Goal: Task Accomplishment & Management: Complete application form

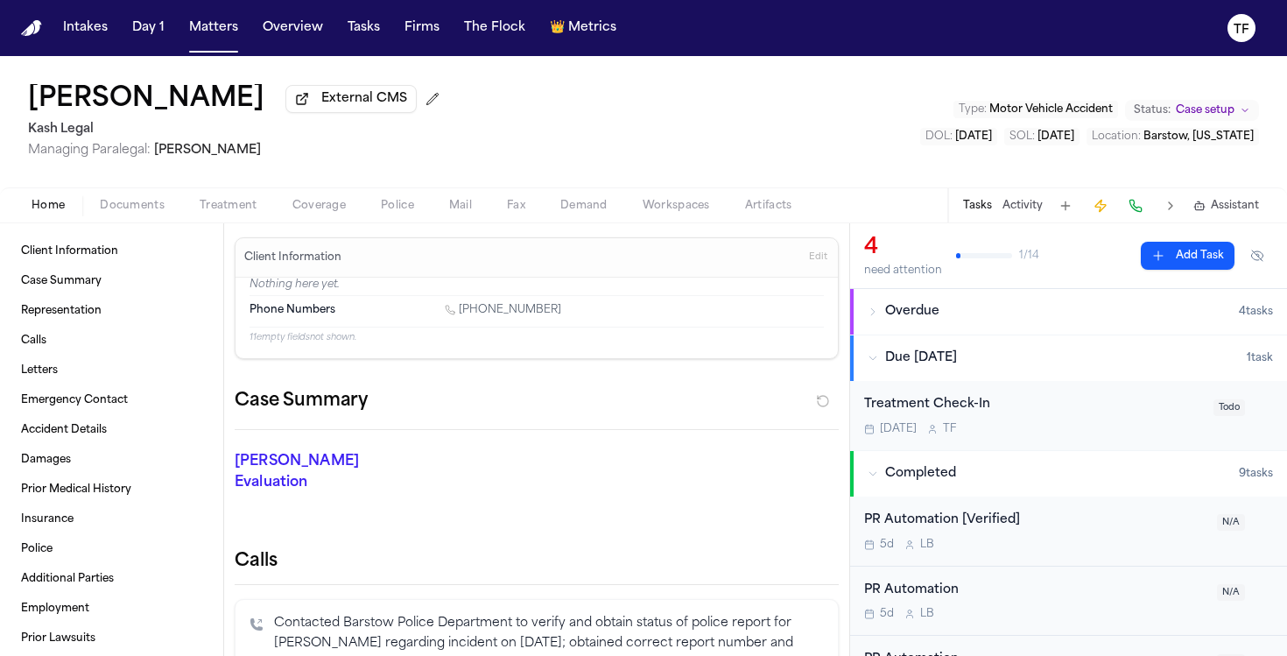
scroll to position [838, 0]
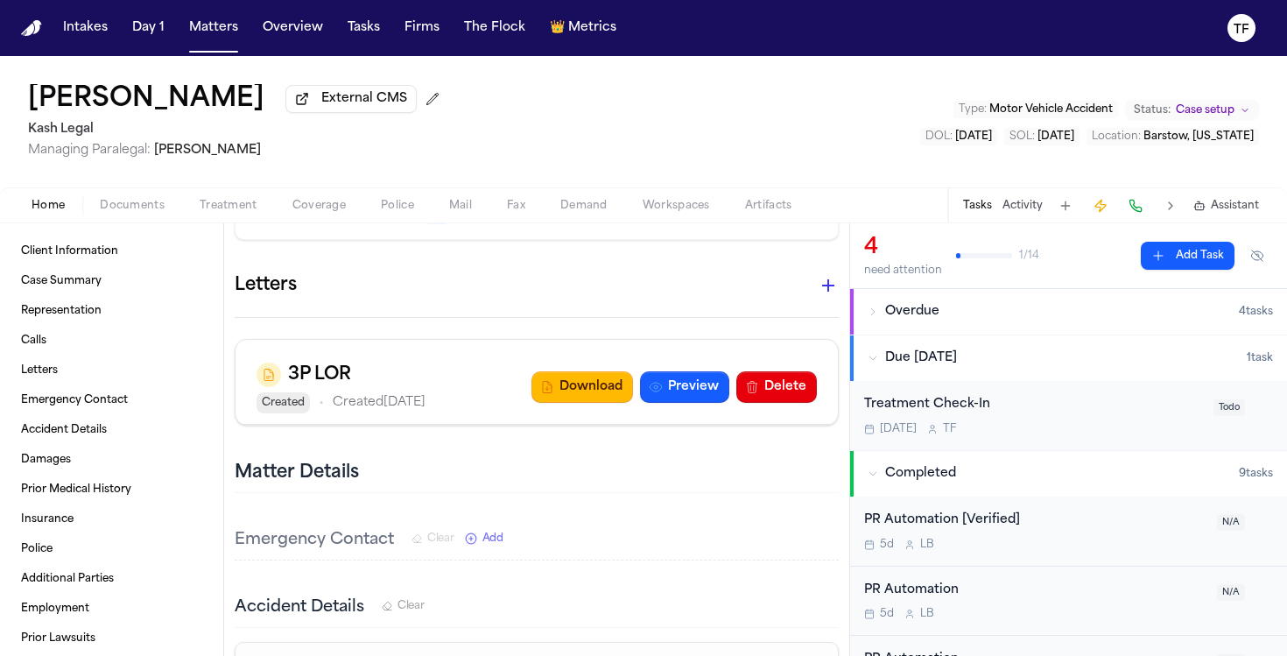
click at [214, 202] on span "Treatment" at bounding box center [229, 206] width 58 height 14
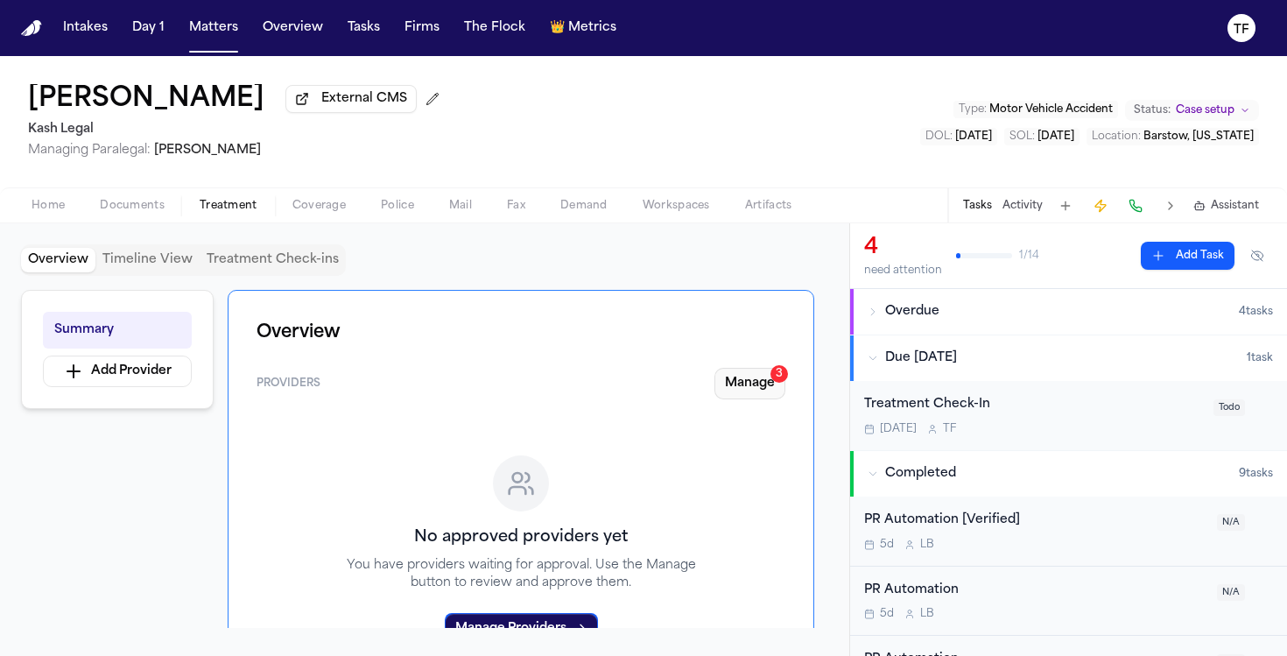
click at [782, 386] on button "Manage 3" at bounding box center [749, 384] width 71 height 32
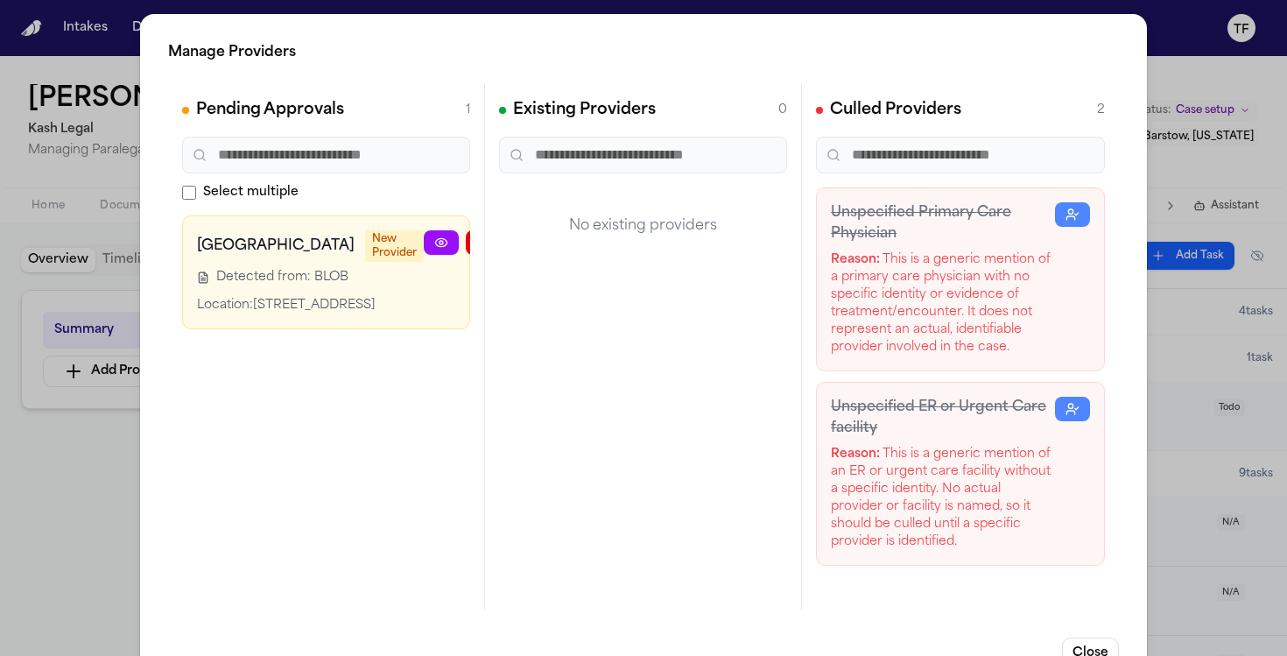
scroll to position [0, 44]
click at [516, 241] on icon "button" at bounding box center [523, 242] width 14 height 14
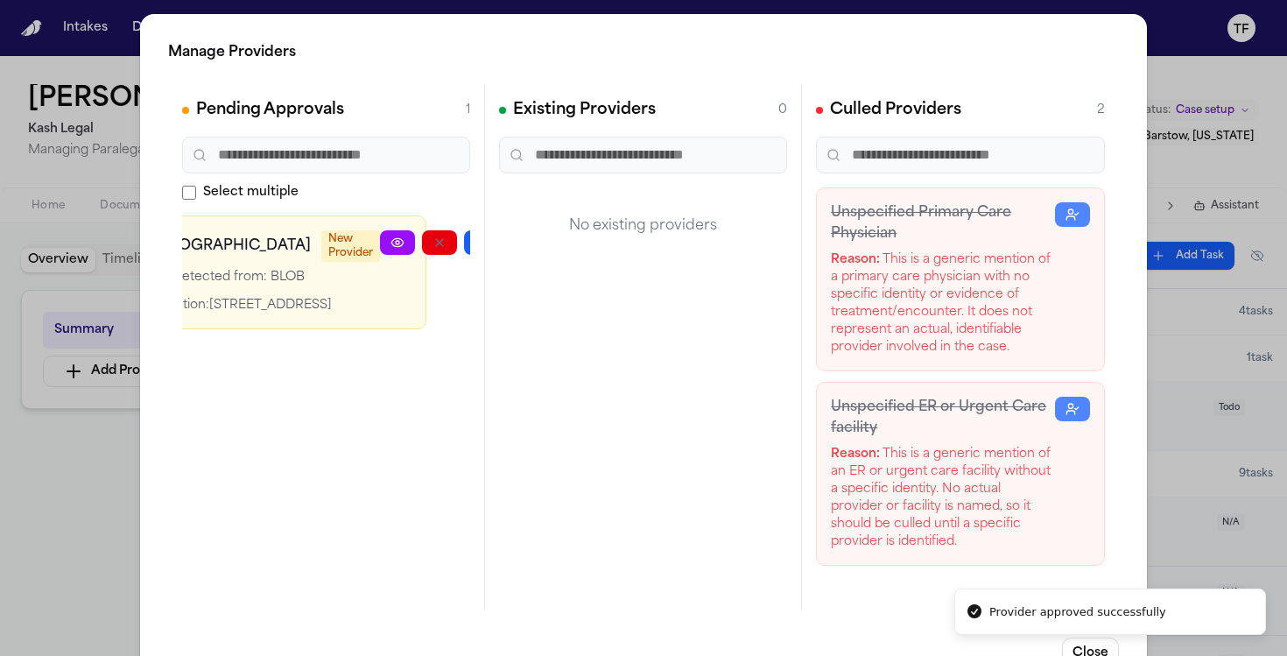
scroll to position [0, 0]
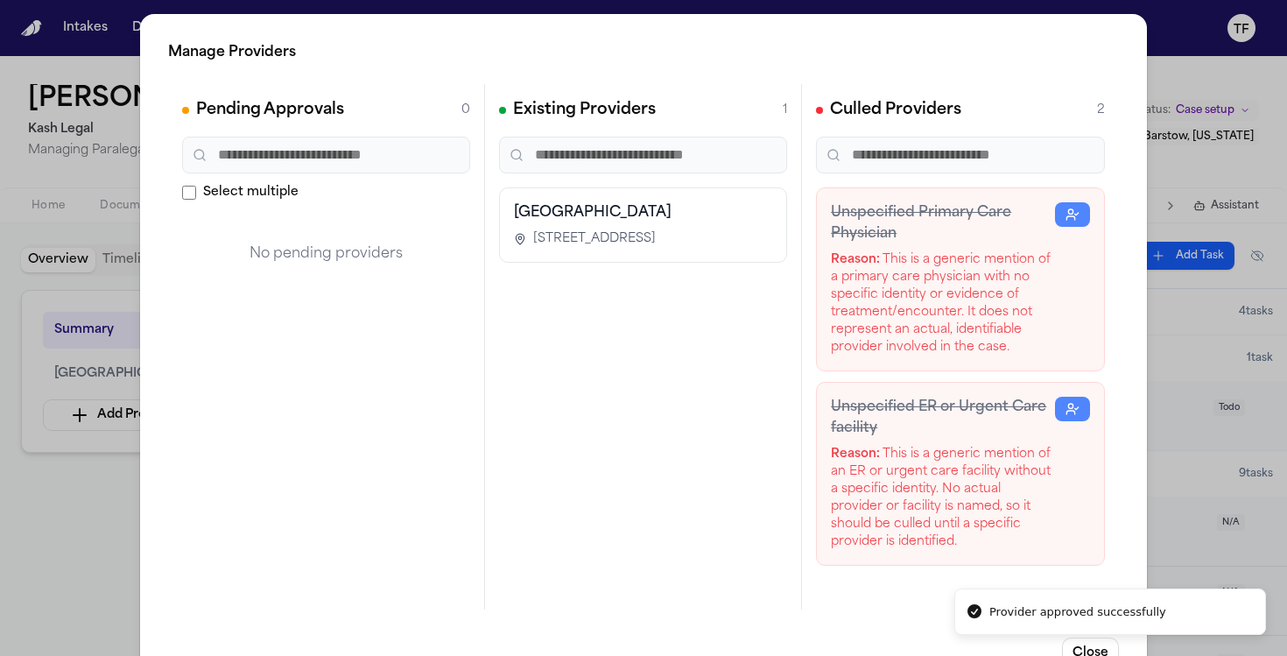
click at [1143, 396] on div "Manage Providers Pending Approvals 0 Select multiple No pending providers Exist…" at bounding box center [643, 355] width 1287 height 711
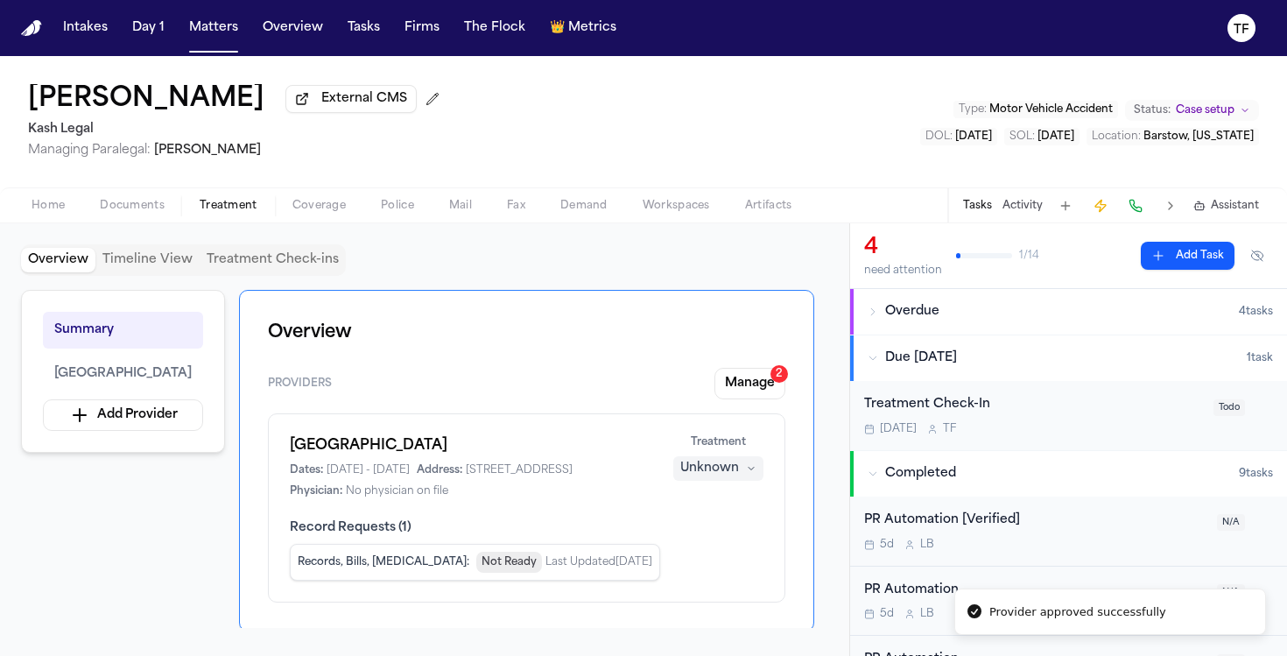
click at [741, 480] on button "Unknown" at bounding box center [718, 468] width 90 height 25
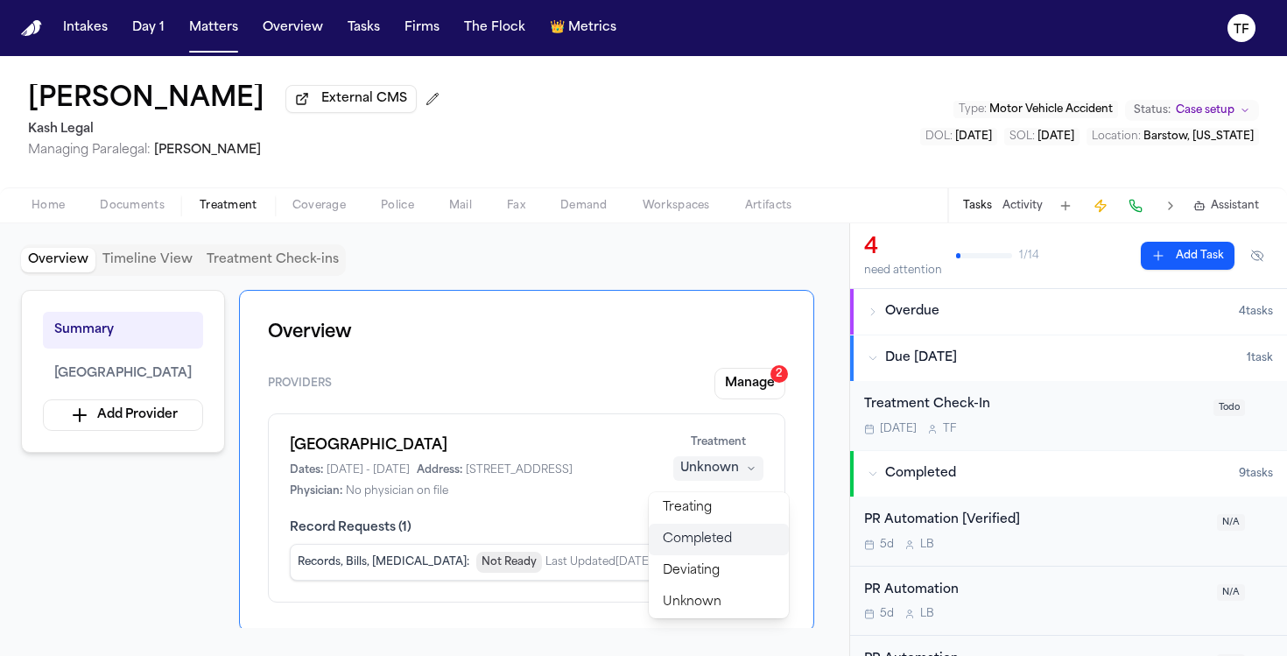
click at [738, 543] on button "Completed" at bounding box center [719, 539] width 140 height 32
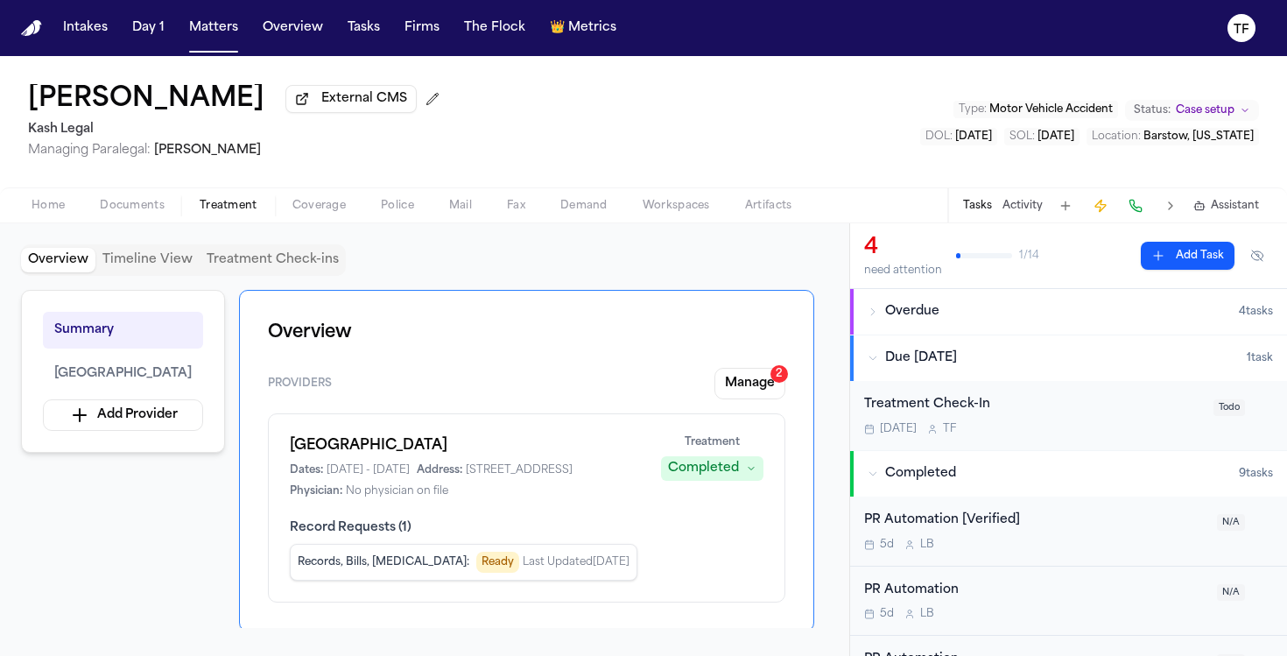
click at [1025, 208] on button "Activity" at bounding box center [1022, 206] width 40 height 14
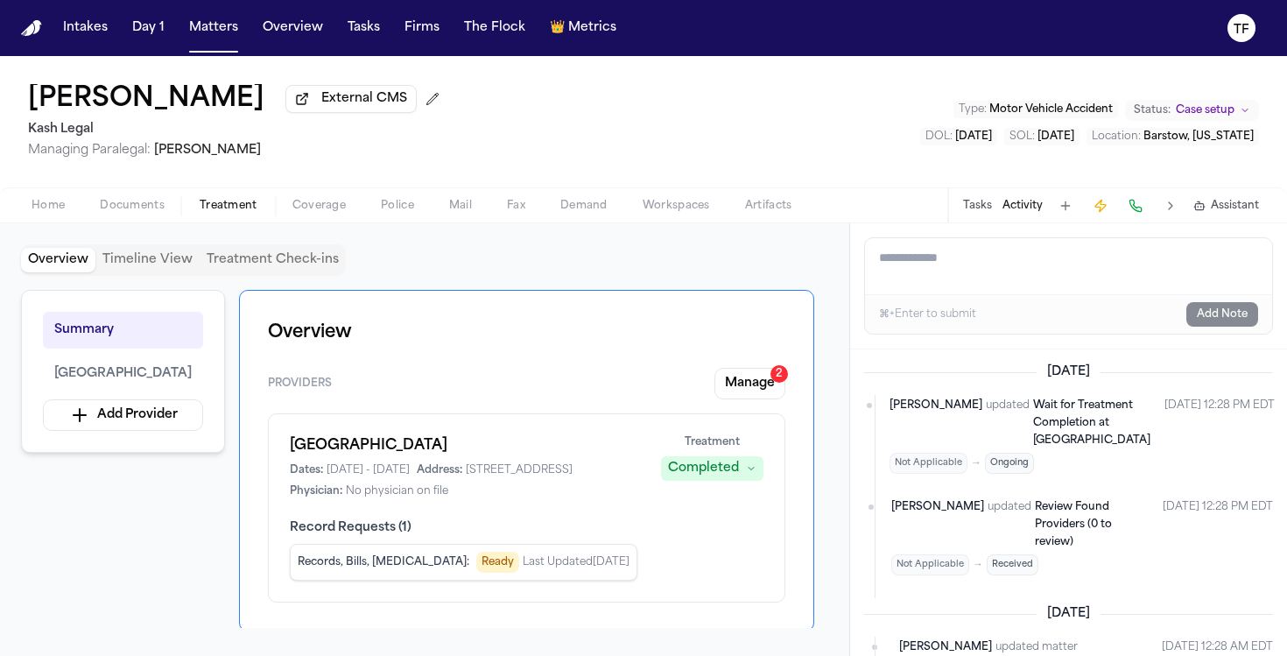
click at [989, 205] on button "Tasks" at bounding box center [977, 206] width 29 height 14
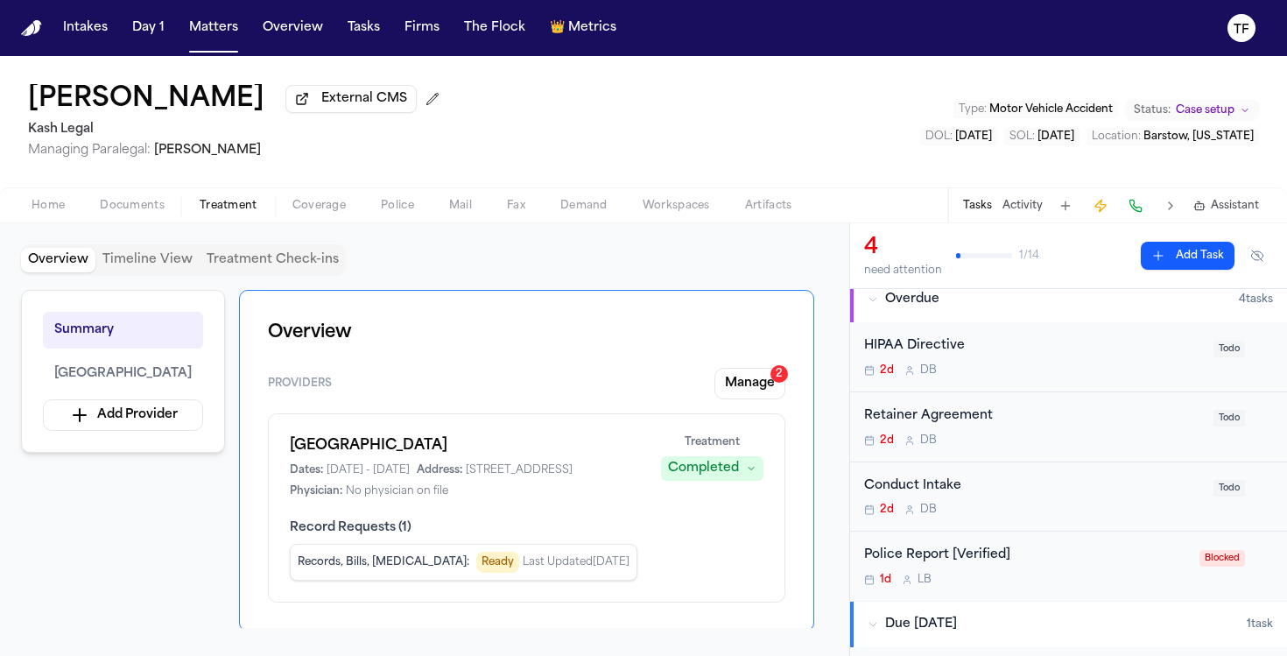
scroll to position [11, 0]
click at [996, 426] on div "Retainer Agreement" at bounding box center [1033, 417] width 339 height 20
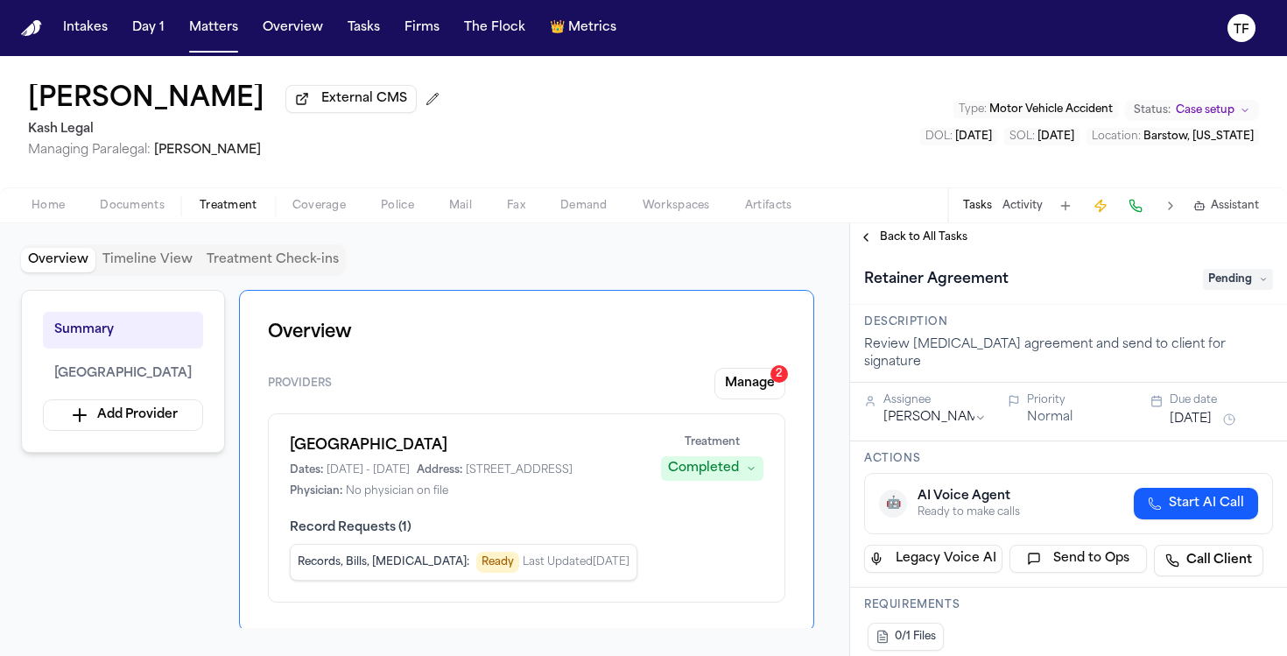
click at [1216, 280] on span "Pending" at bounding box center [1238, 279] width 70 height 21
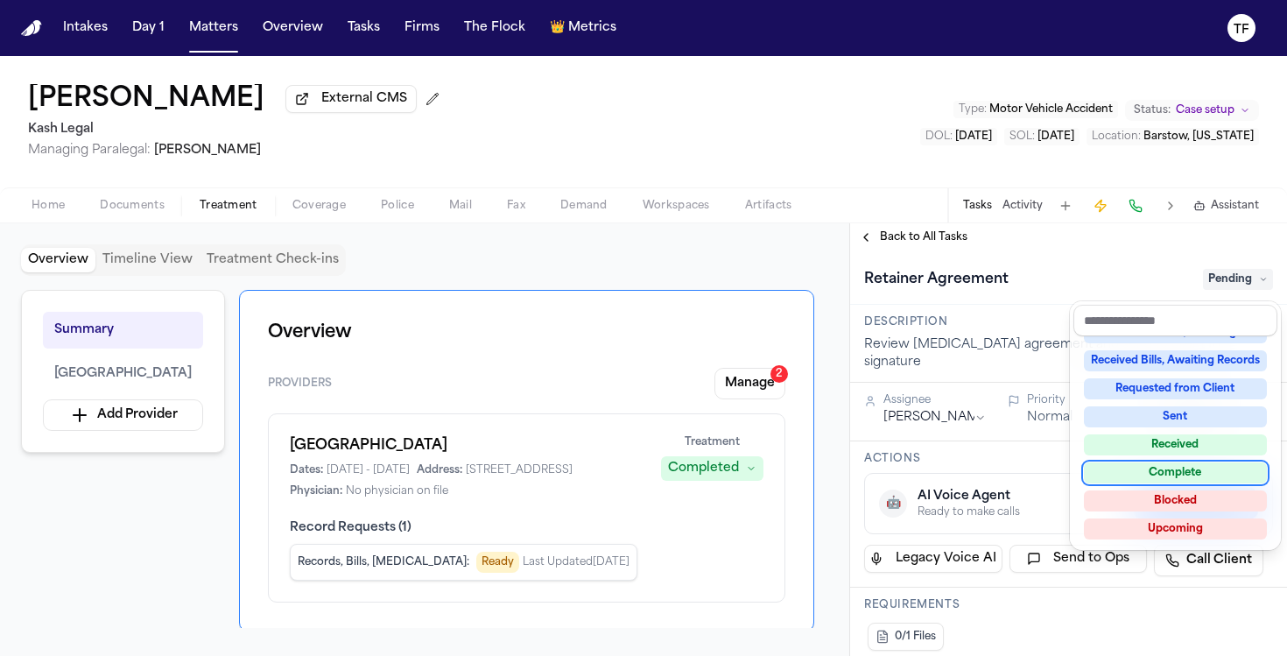
click at [1186, 470] on div "Complete" at bounding box center [1174, 472] width 183 height 21
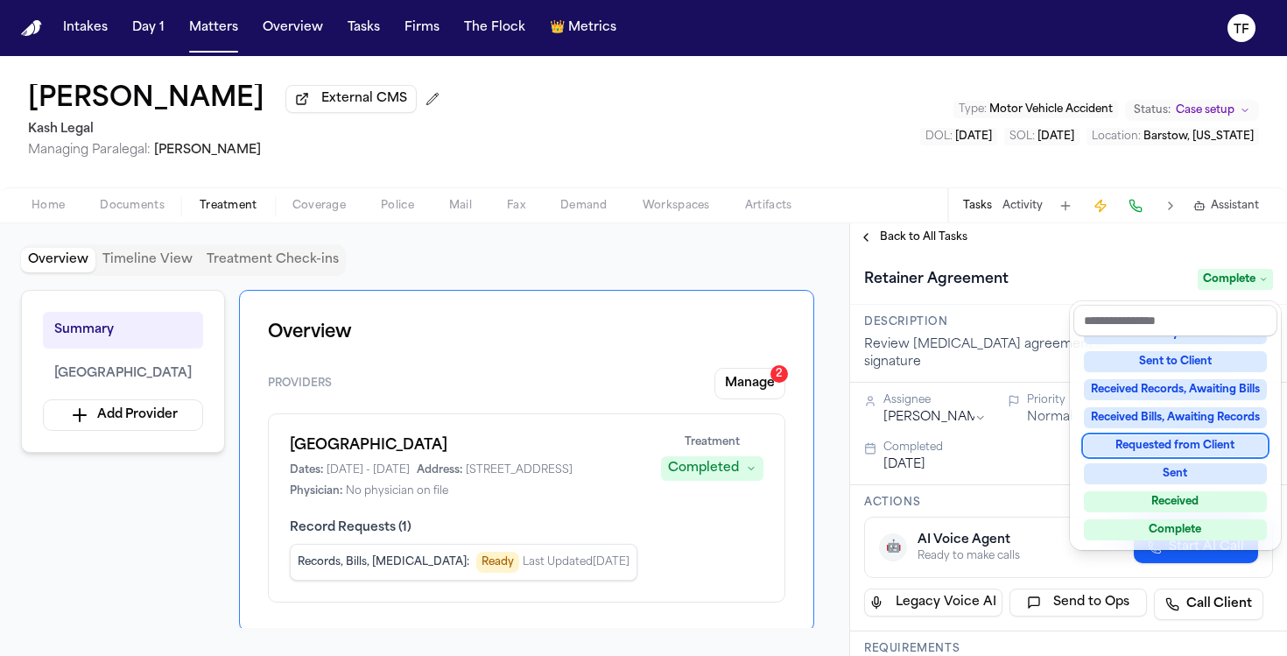
click at [876, 239] on div "**********" at bounding box center [1068, 439] width 437 height 432
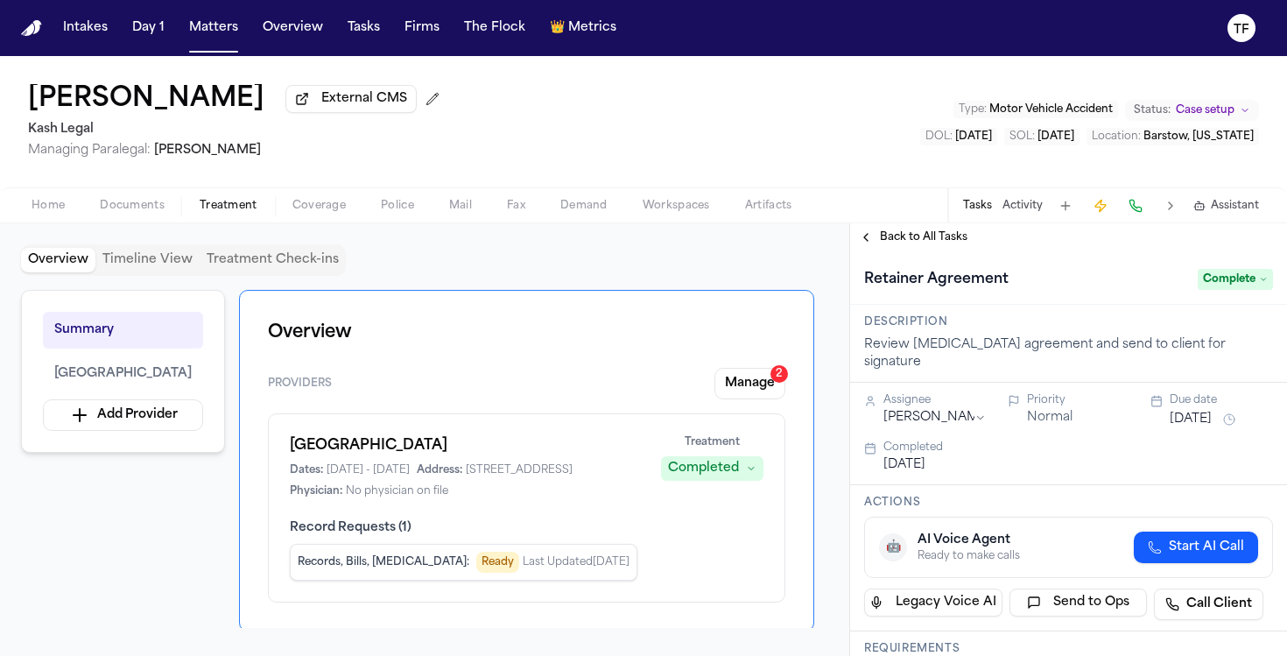
click at [872, 241] on button "Back to All Tasks" at bounding box center [913, 237] width 126 height 14
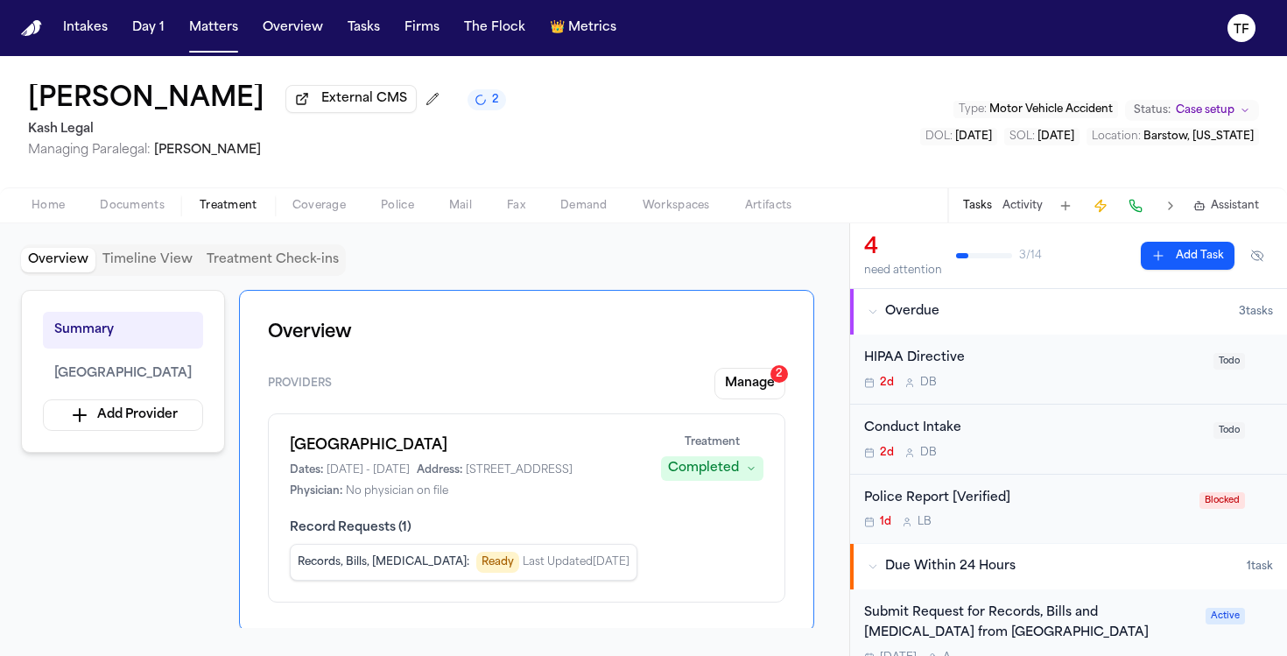
click at [1026, 450] on div "2d D B" at bounding box center [1033, 452] width 339 height 14
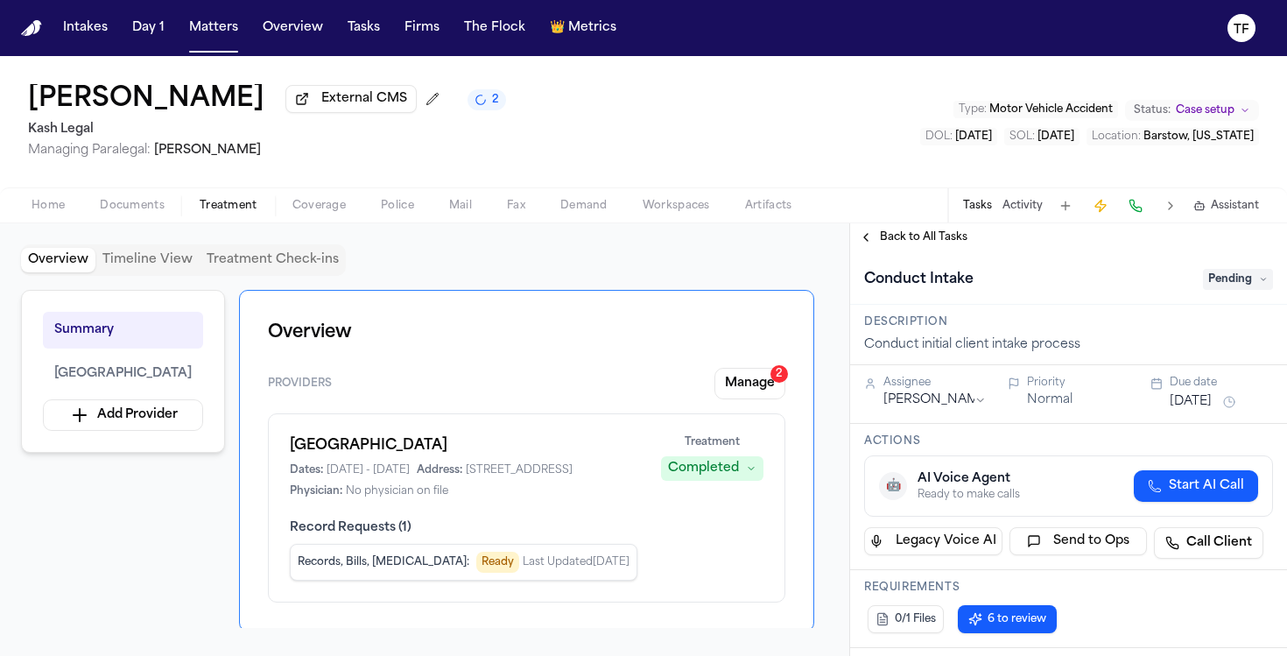
click at [1214, 284] on span "Pending" at bounding box center [1238, 279] width 70 height 21
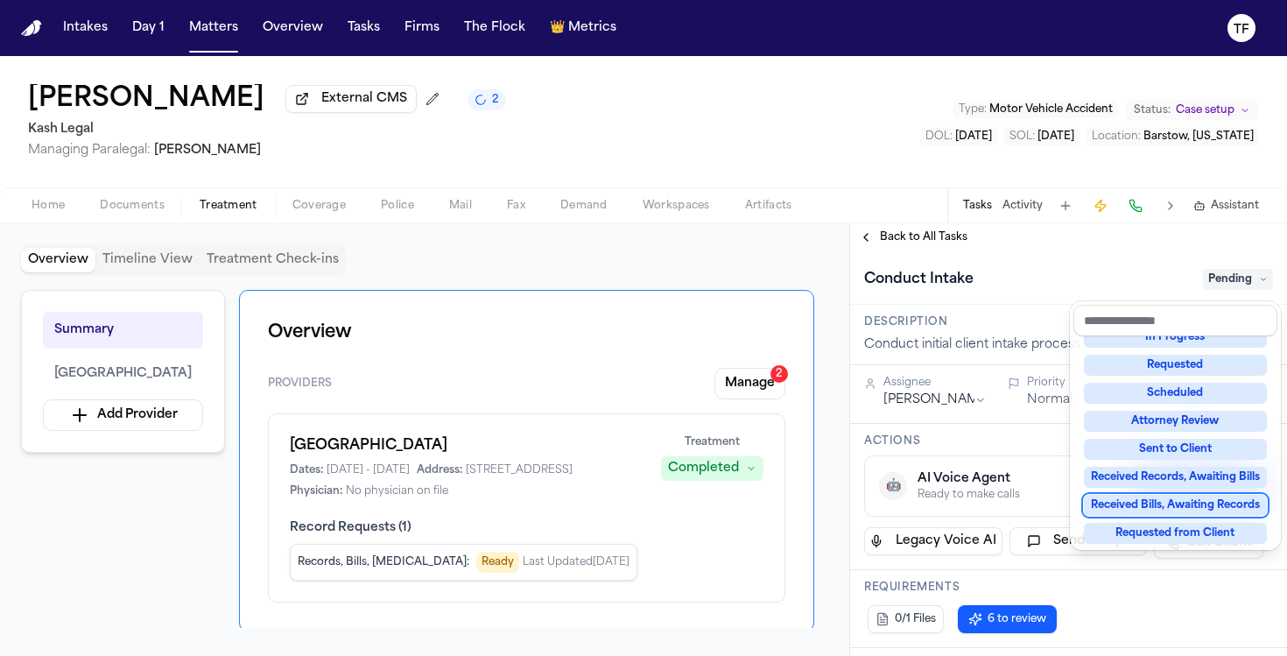
scroll to position [273, 0]
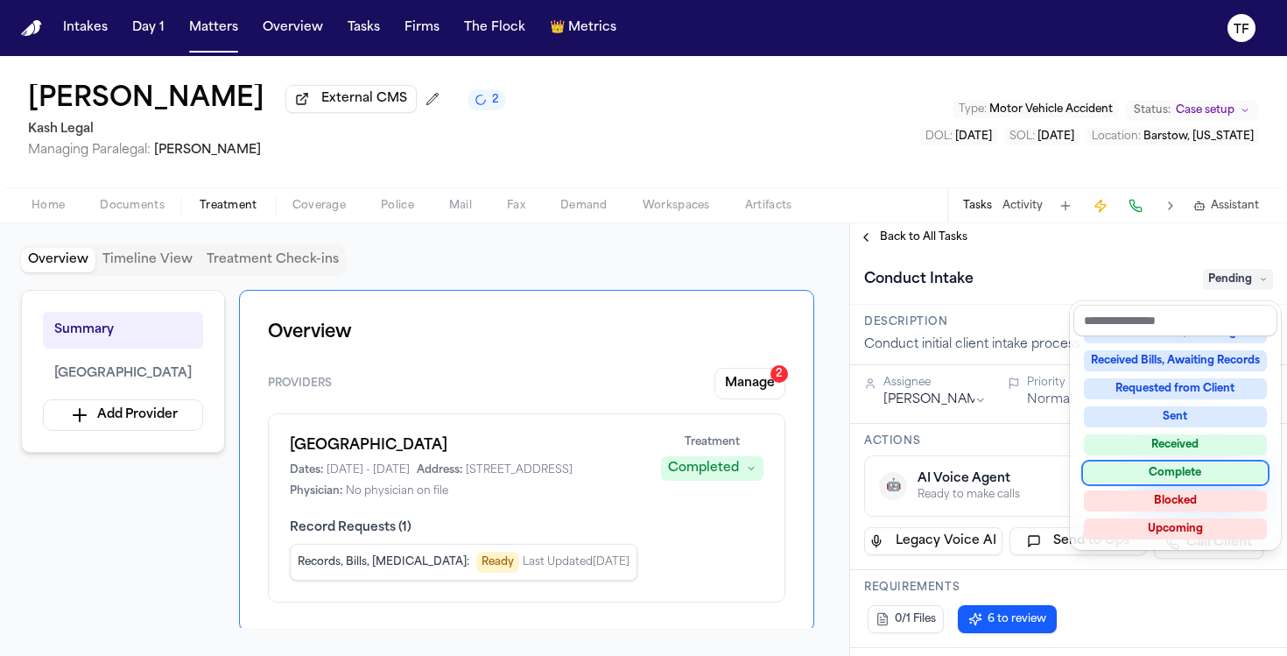
click at [1171, 466] on div "Complete" at bounding box center [1174, 472] width 183 height 21
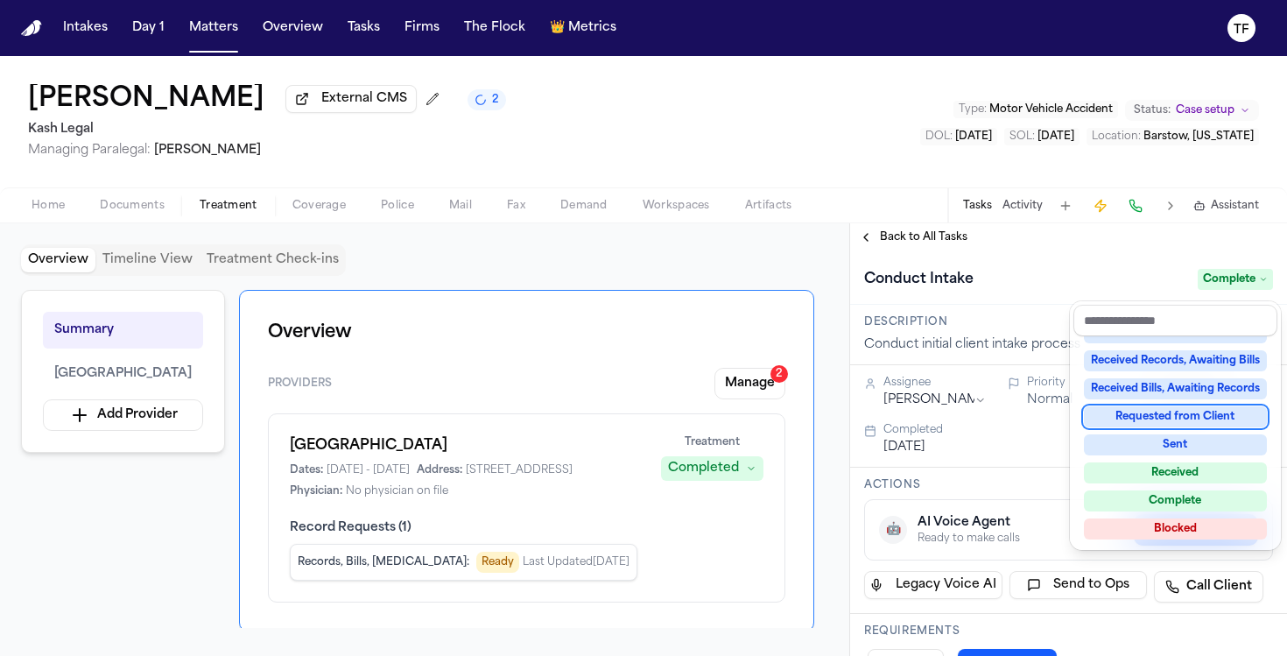
click at [879, 241] on div "**********" at bounding box center [1068, 439] width 437 height 432
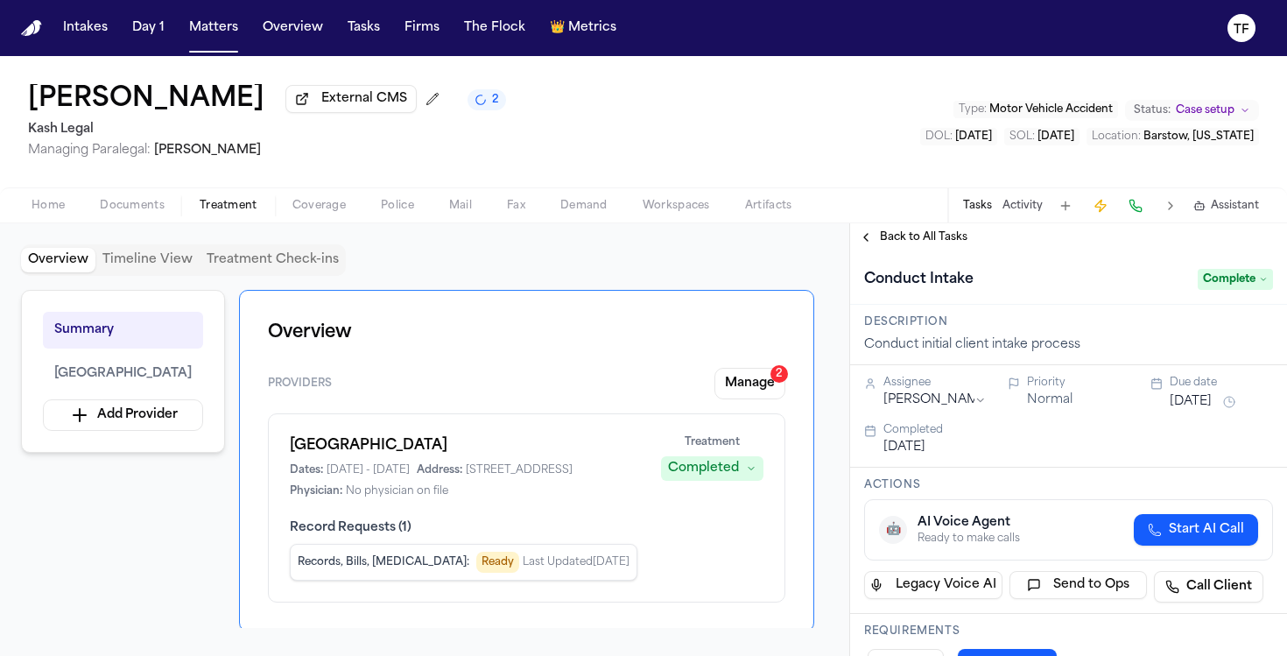
click at [855, 239] on button "Back to All Tasks" at bounding box center [913, 237] width 126 height 14
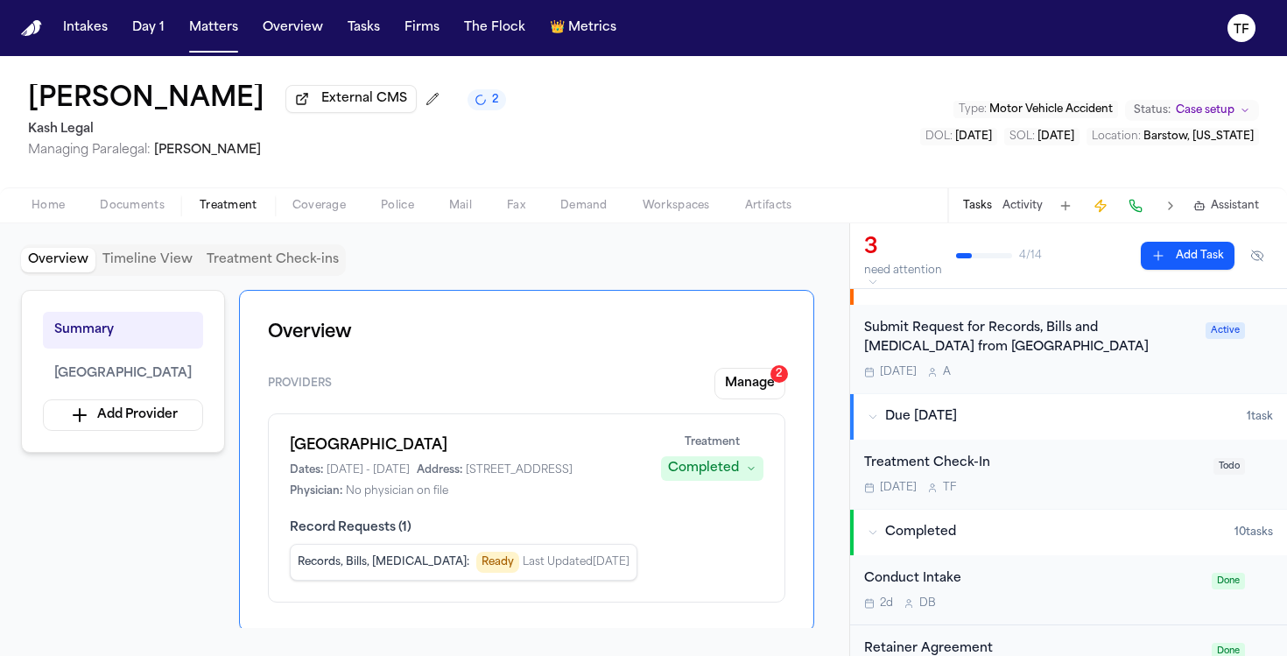
scroll to position [217, 0]
click at [767, 395] on button "Manage 2" at bounding box center [749, 384] width 71 height 32
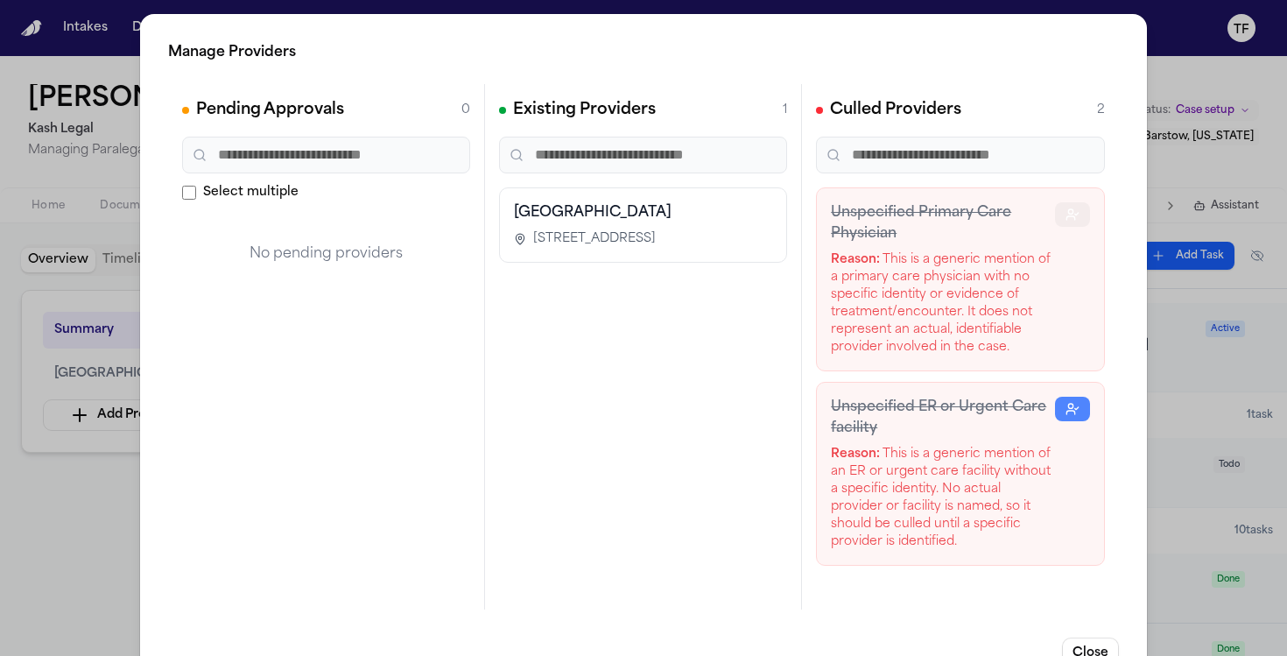
click at [1055, 223] on button "button" at bounding box center [1072, 214] width 35 height 25
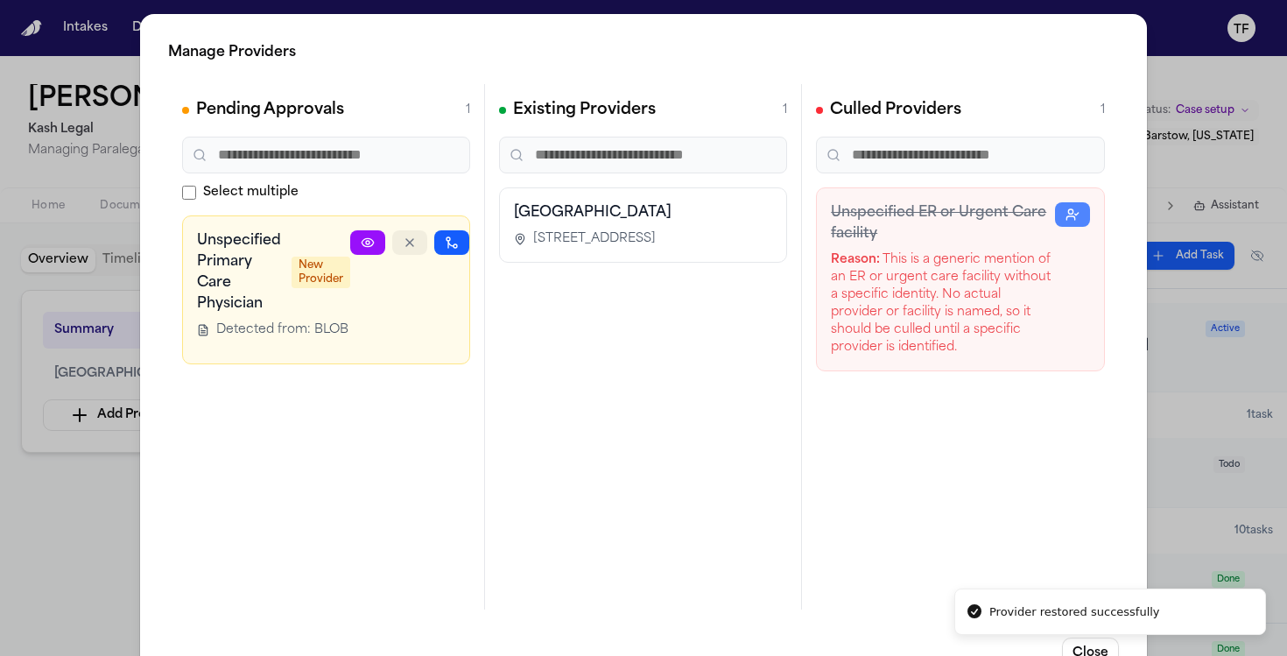
click at [405, 249] on icon "button" at bounding box center [410, 242] width 14 height 14
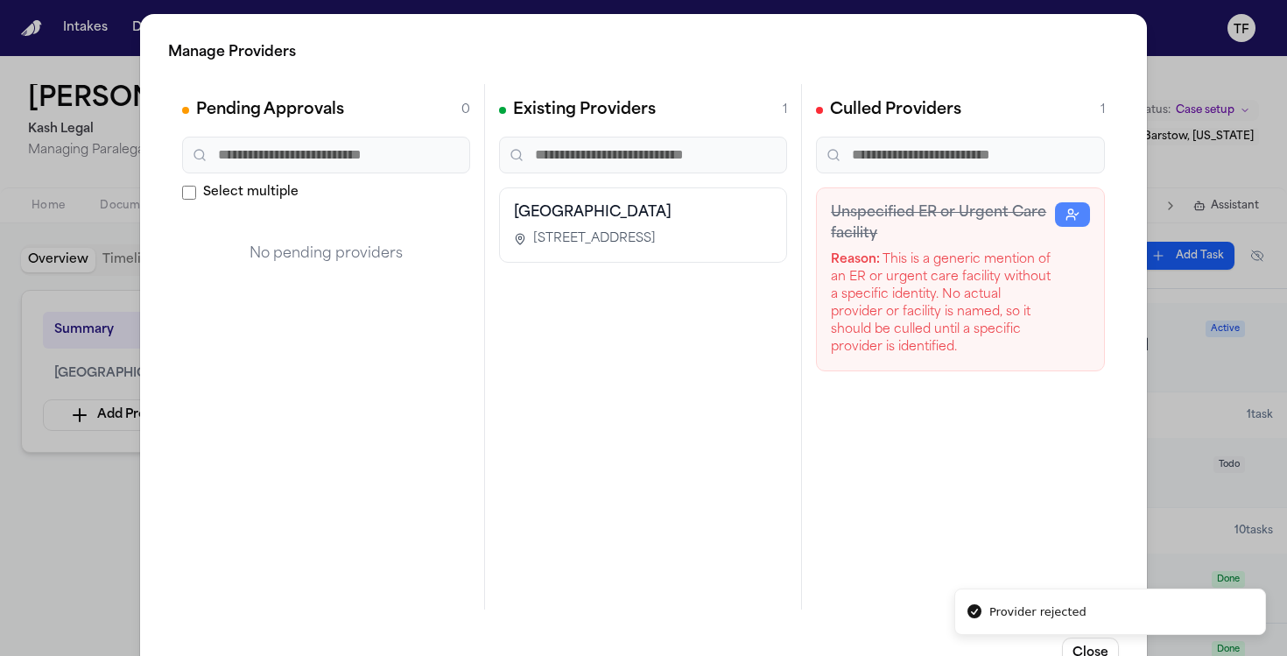
click at [1210, 375] on div "Manage Providers Pending Approvals 0 Select multiple No pending providers Exist…" at bounding box center [643, 355] width 1287 height 711
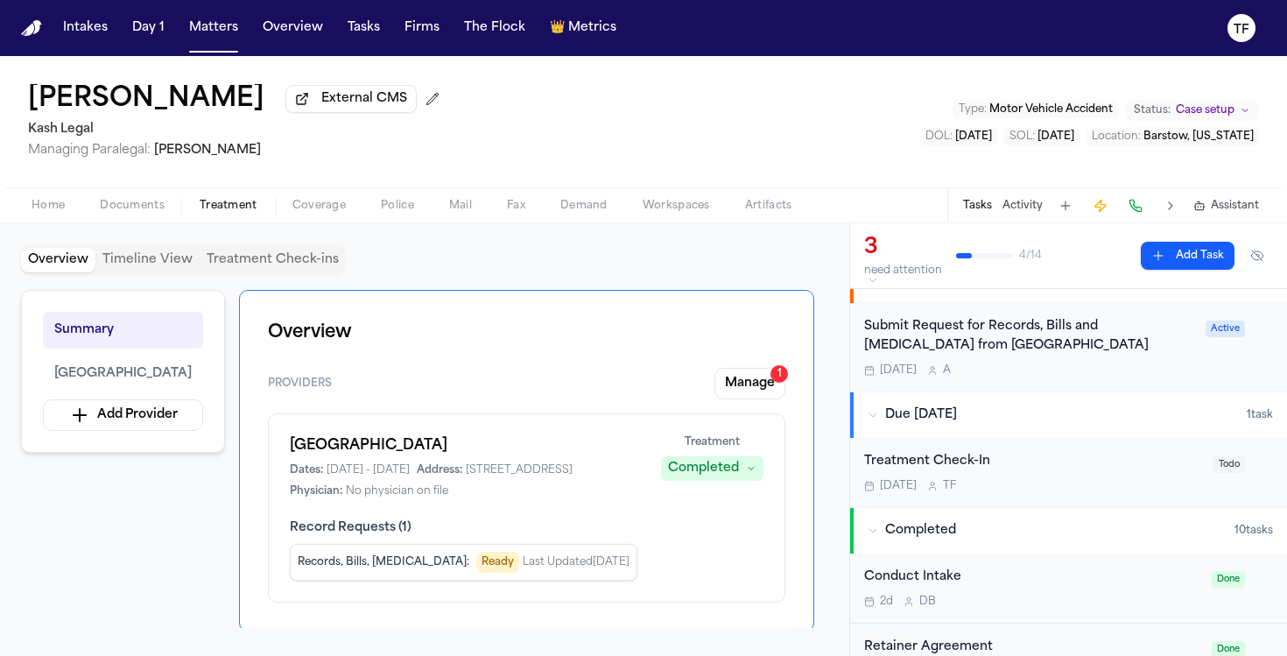
click at [1013, 199] on div "Tasks Activity Assistant" at bounding box center [1110, 205] width 326 height 34
click at [1014, 202] on button "Activity" at bounding box center [1022, 206] width 40 height 14
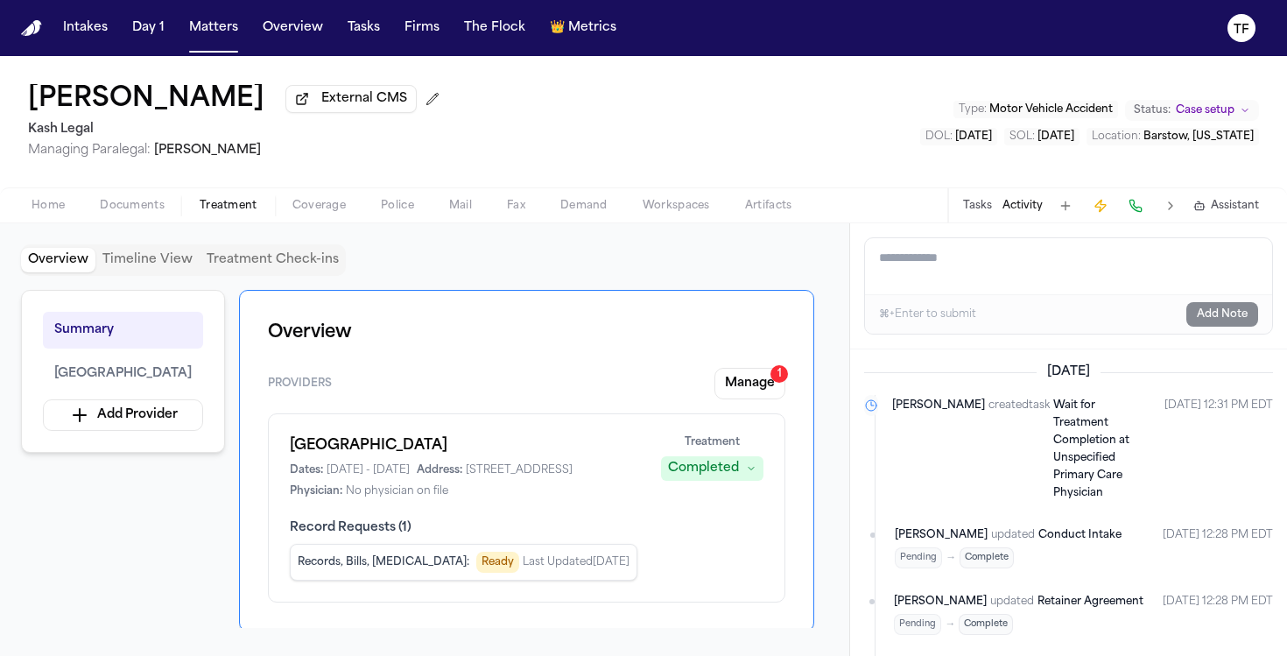
click at [1011, 205] on button "Activity" at bounding box center [1022, 206] width 40 height 14
click at [1001, 265] on textarea "Add a note to this matter" at bounding box center [1068, 266] width 407 height 56
paste textarea "**********"
type textarea "**********"
click at [1236, 326] on button "Add Note" at bounding box center [1222, 314] width 72 height 25
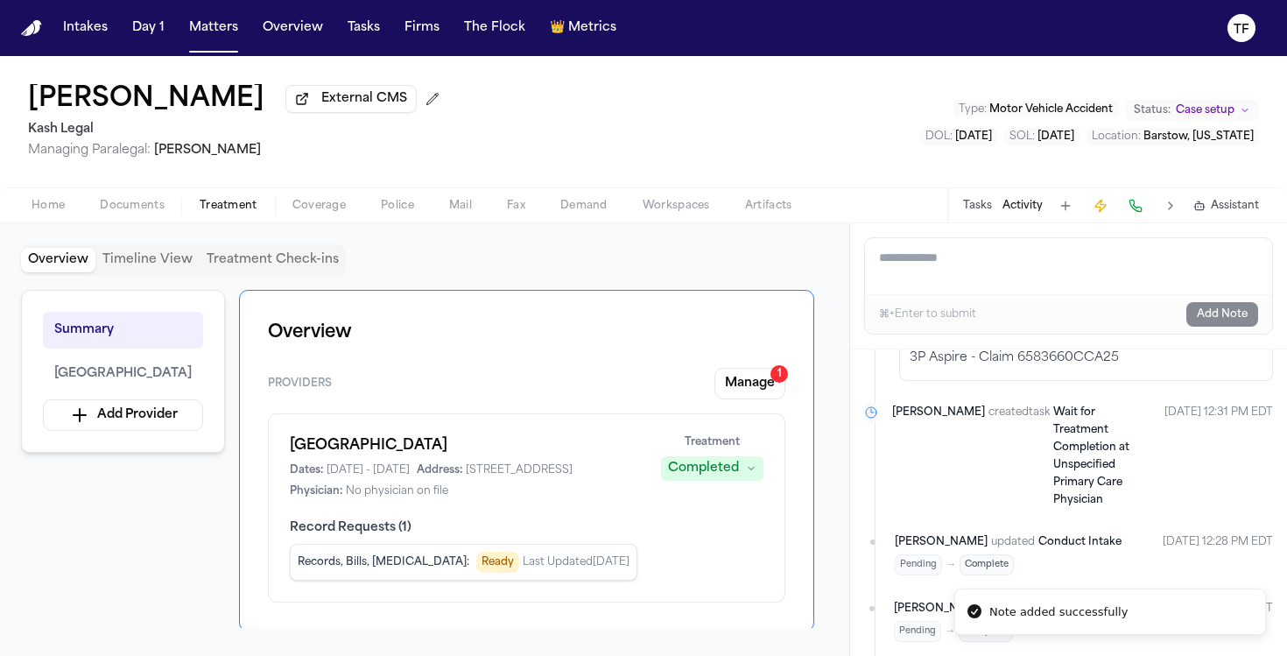
scroll to position [96, 0]
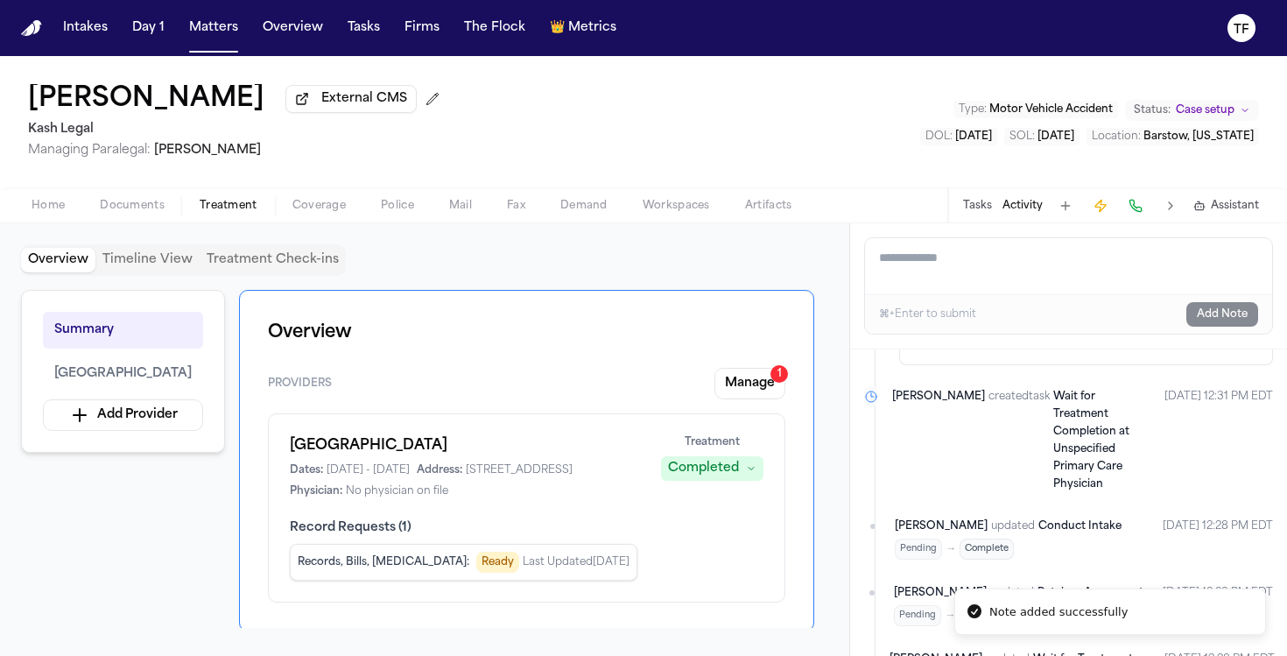
click at [968, 198] on div "Tasks Activity Assistant" at bounding box center [1110, 205] width 326 height 34
click at [970, 200] on button "Tasks" at bounding box center [977, 206] width 29 height 14
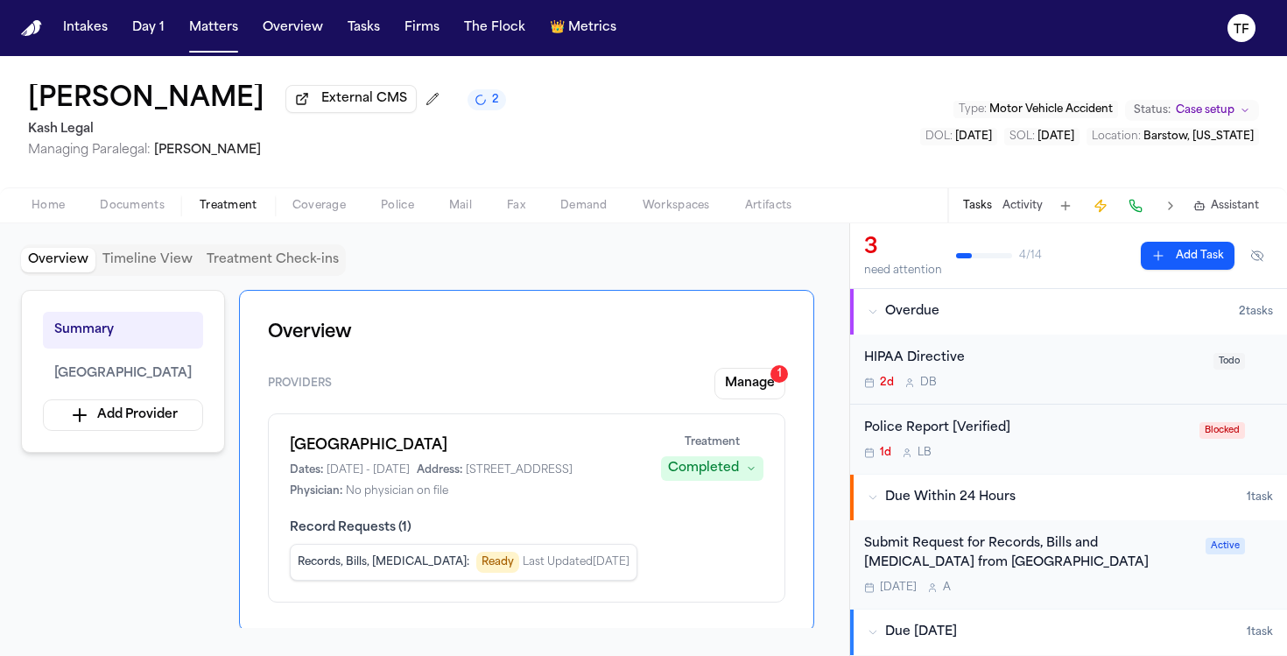
click at [328, 207] on span "Coverage" at bounding box center [318, 206] width 53 height 14
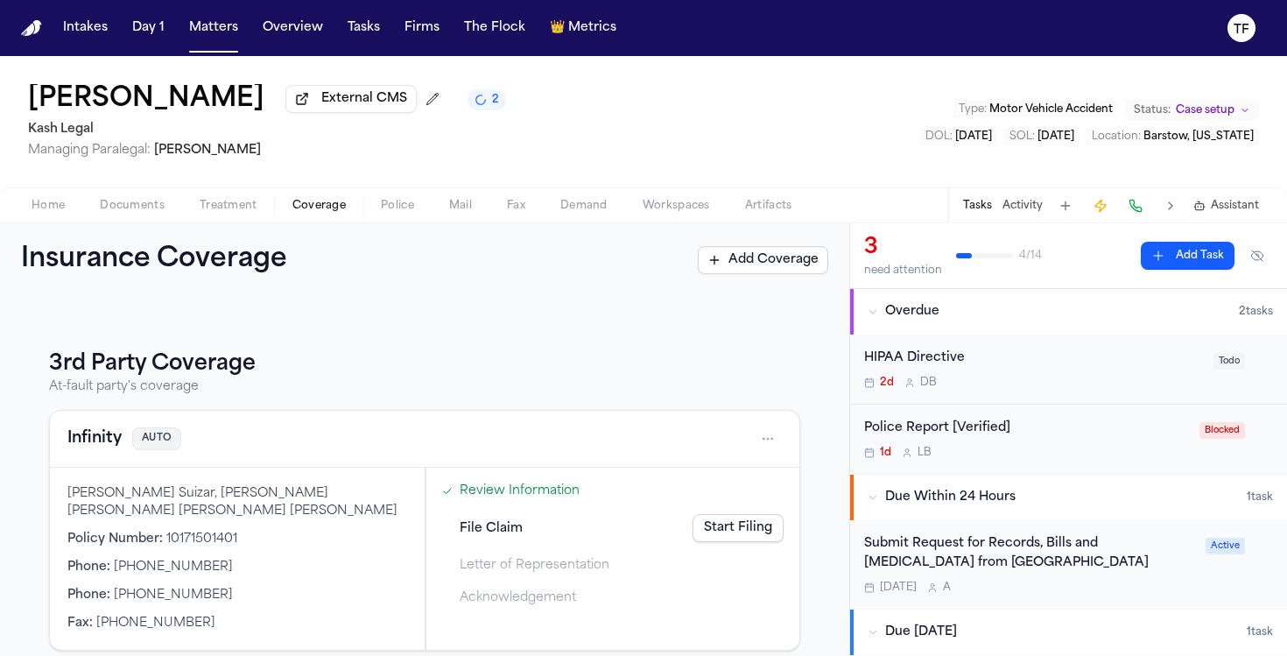
scroll to position [211, 0]
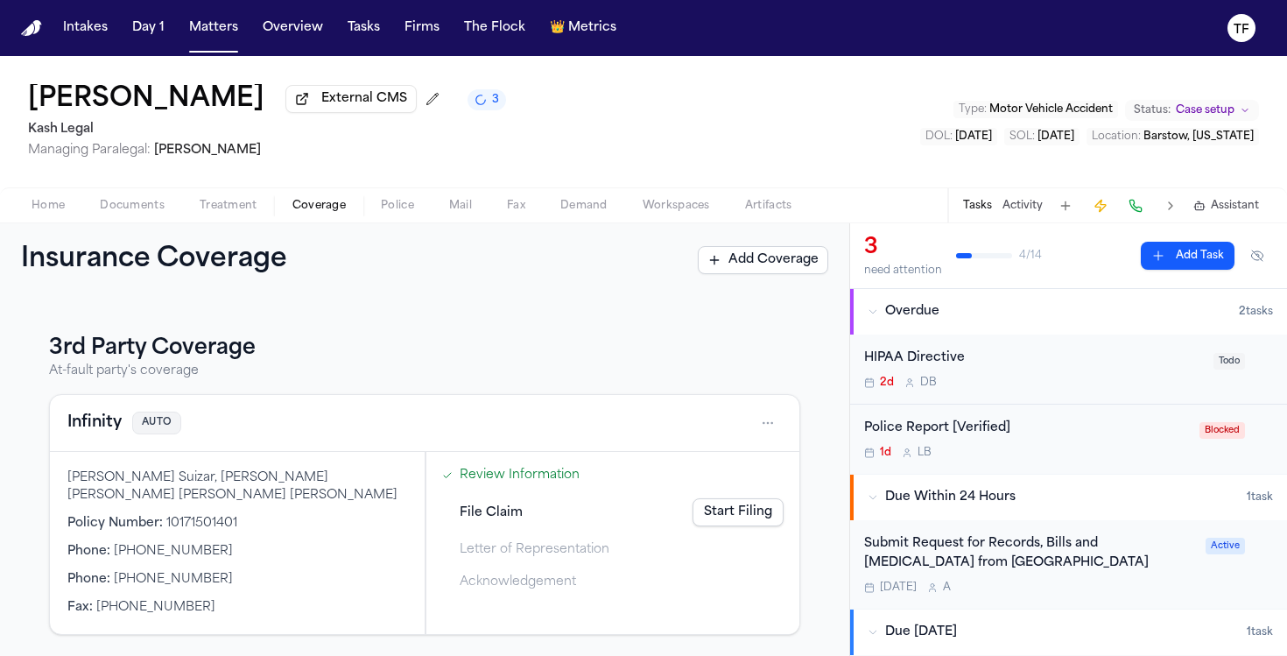
click at [60, 216] on span "button" at bounding box center [48, 215] width 54 height 2
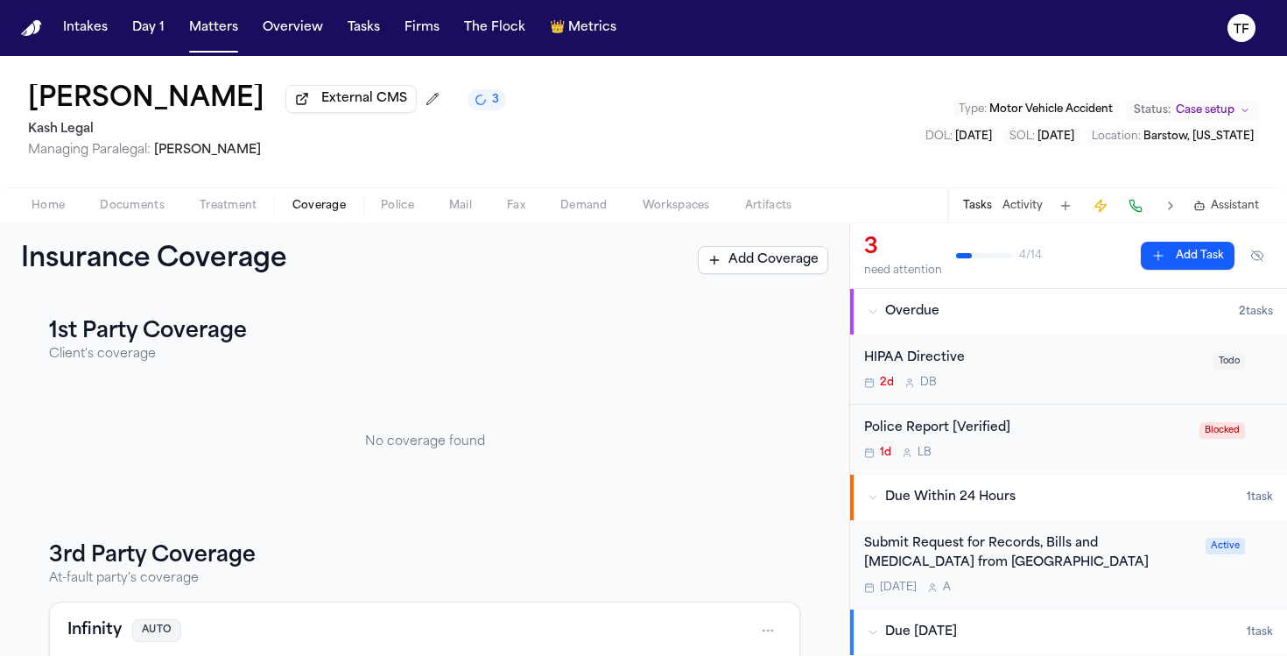
click at [293, 204] on span "Coverage" at bounding box center [318, 206] width 53 height 14
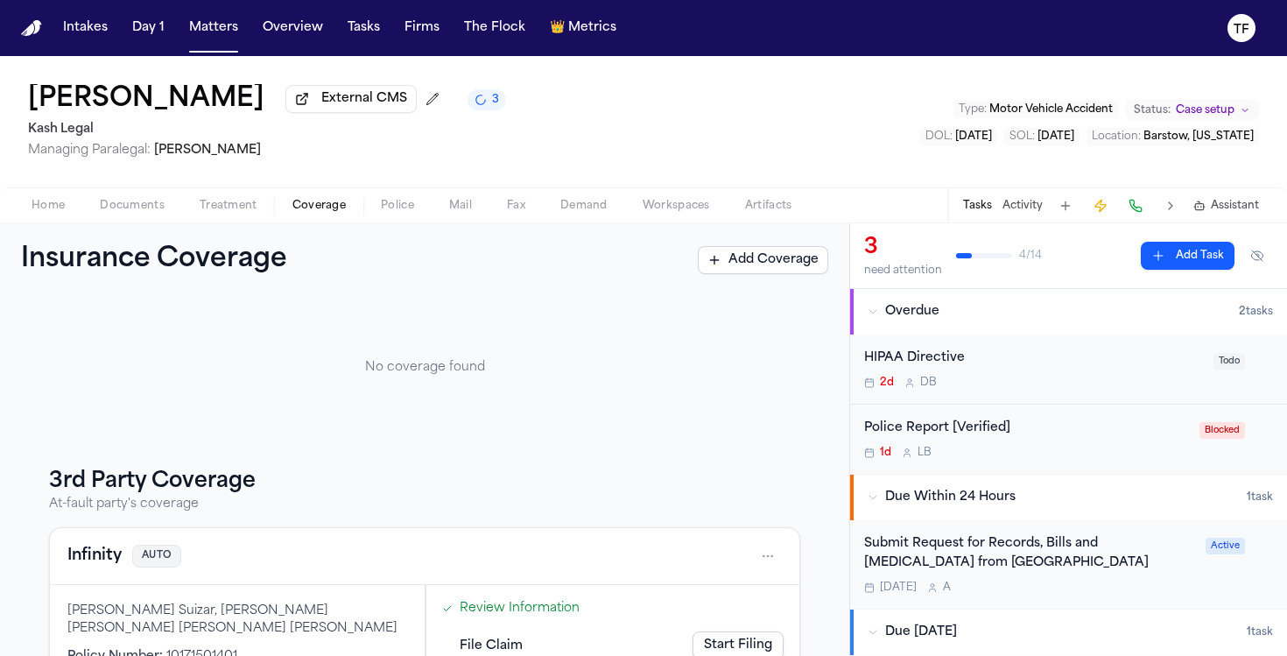
scroll to position [211, 0]
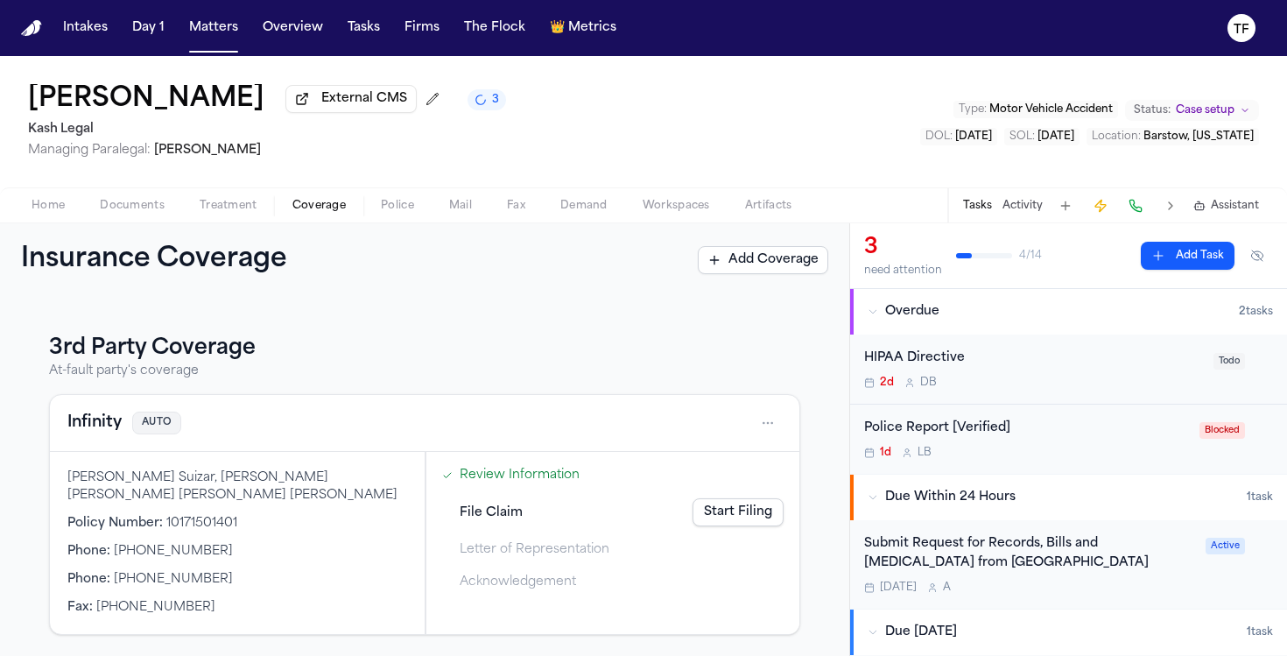
click at [63, 199] on button "Home" at bounding box center [48, 205] width 68 height 21
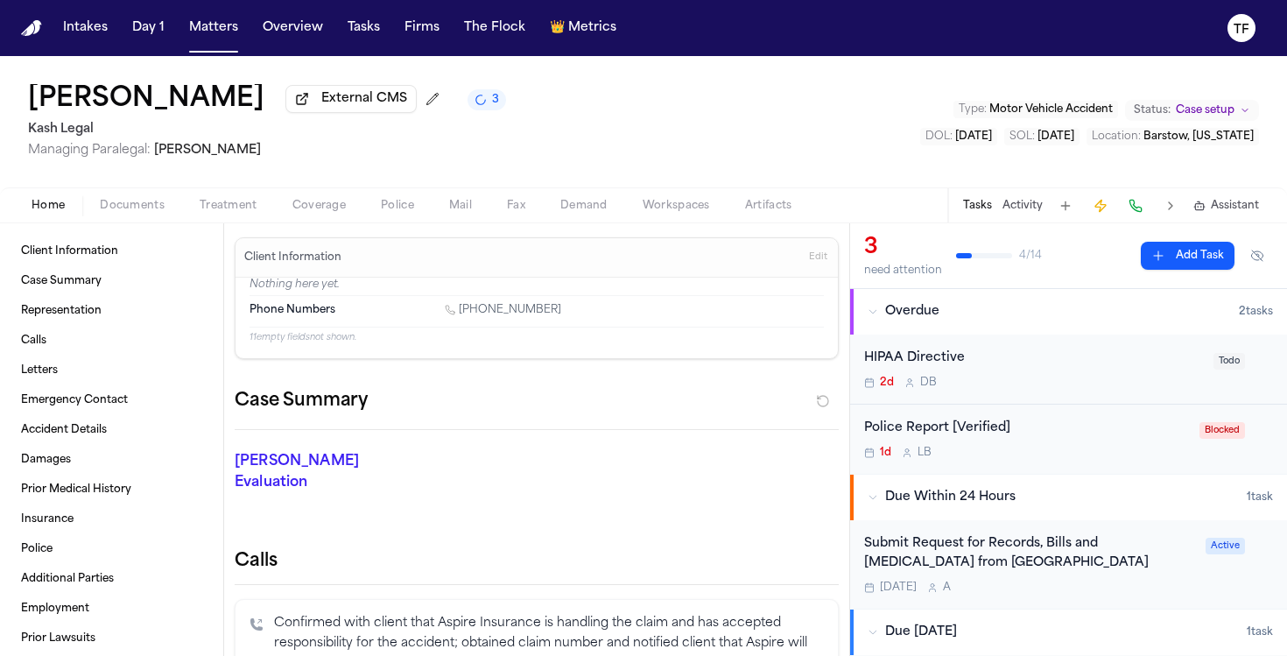
click at [476, 104] on icon "3 active tasks" at bounding box center [481, 100] width 10 height 10
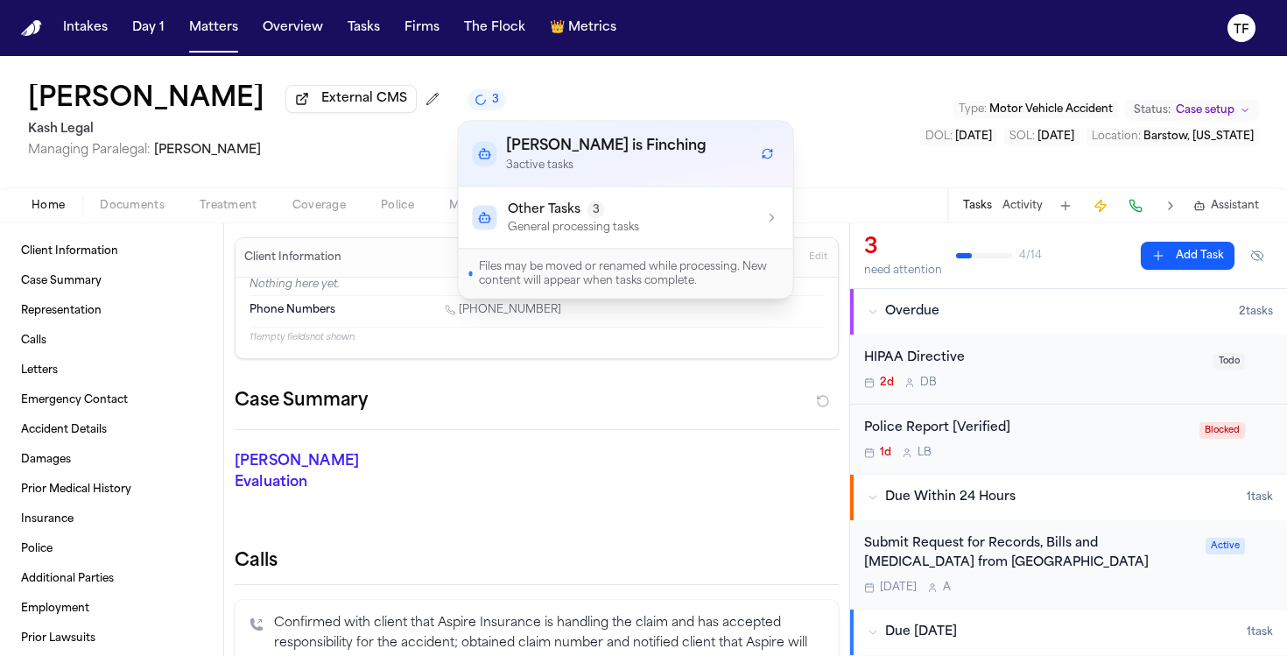
click at [695, 229] on div "Other Tasks 3 General processing tasks" at bounding box center [626, 217] width 306 height 33
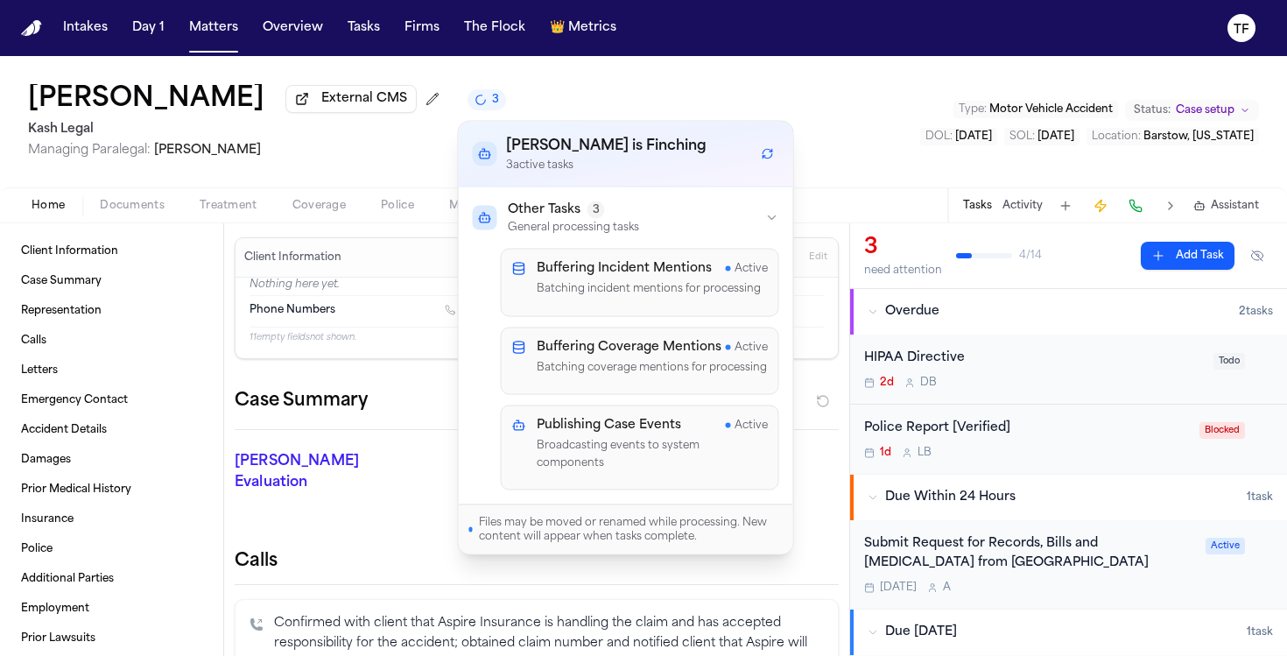
click at [380, 409] on div "Case Summary" at bounding box center [537, 408] width 604 height 43
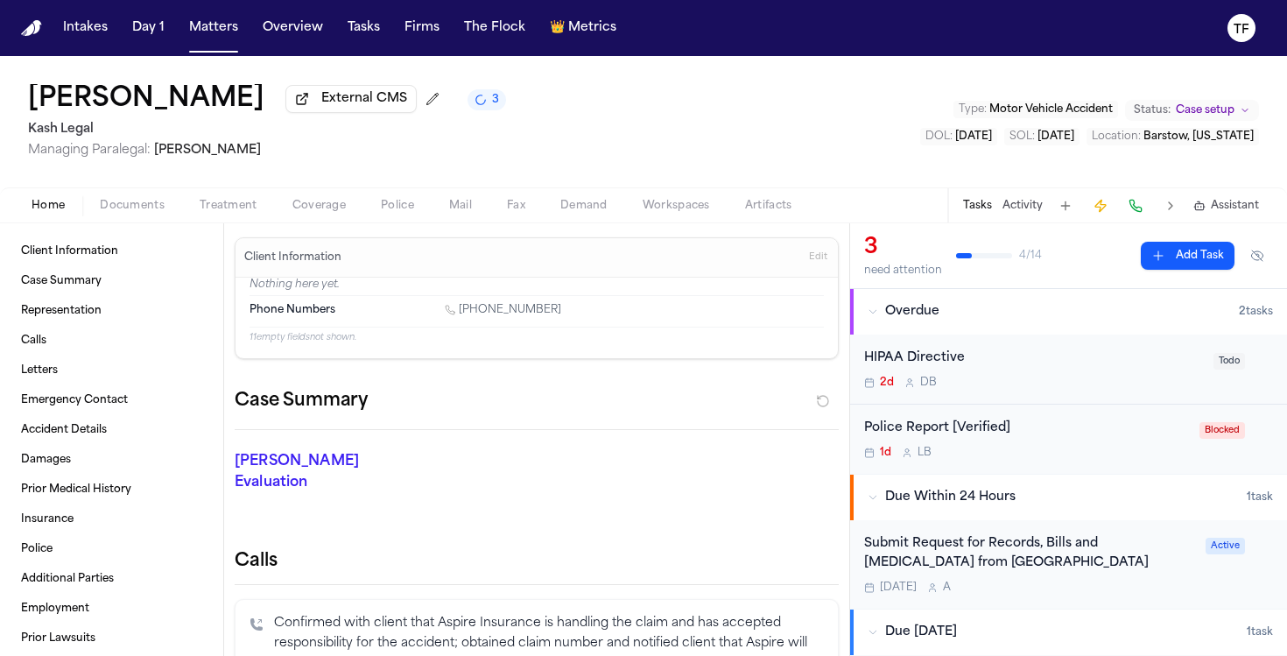
click at [305, 200] on span "Coverage" at bounding box center [318, 206] width 53 height 14
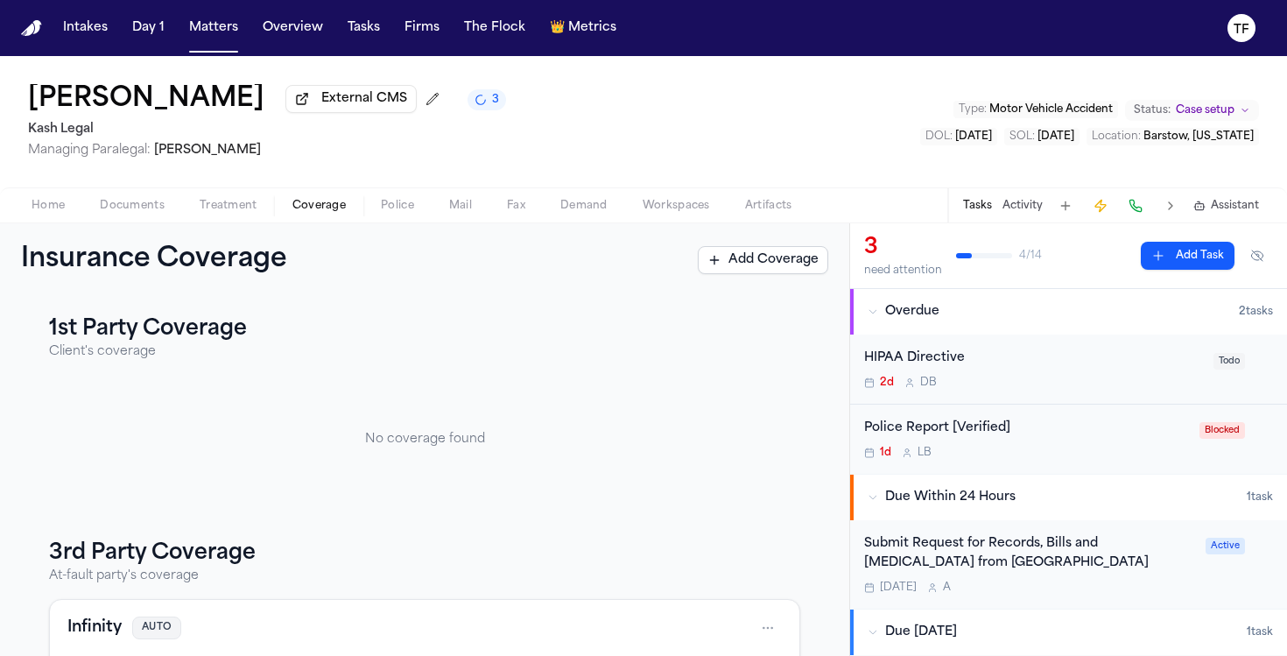
scroll to position [4, 0]
click at [82, 214] on button "Documents" at bounding box center [132, 205] width 100 height 21
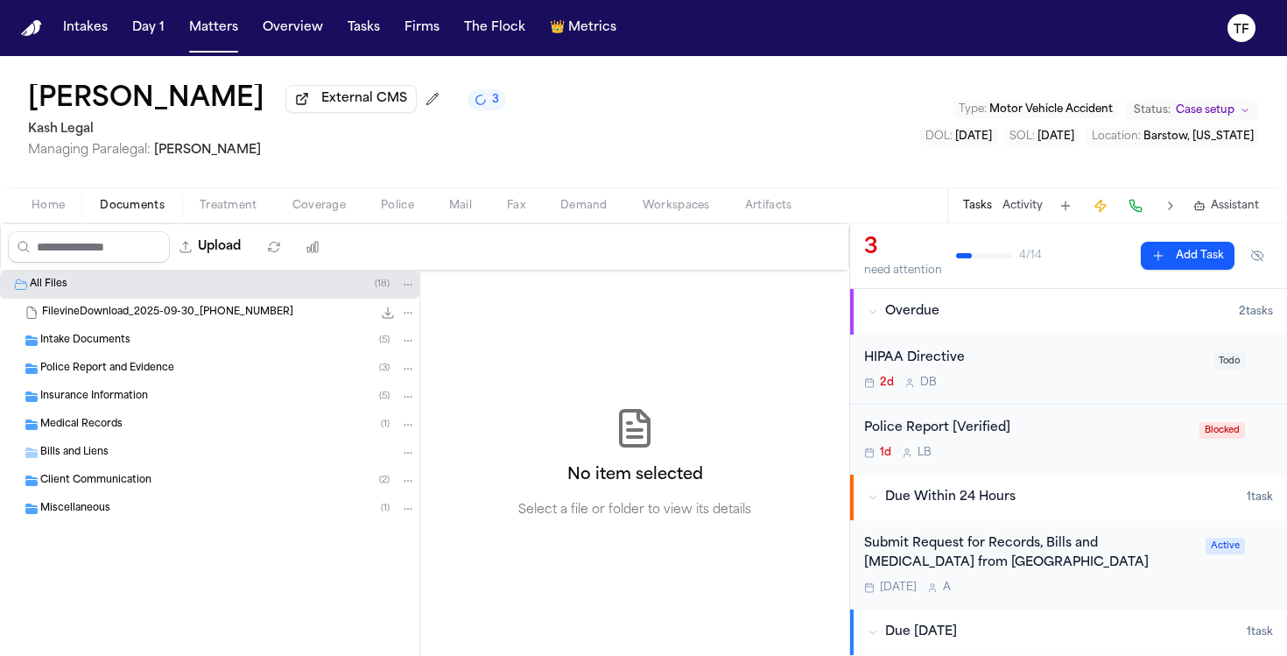
click at [63, 211] on span "Home" at bounding box center [48, 206] width 33 height 14
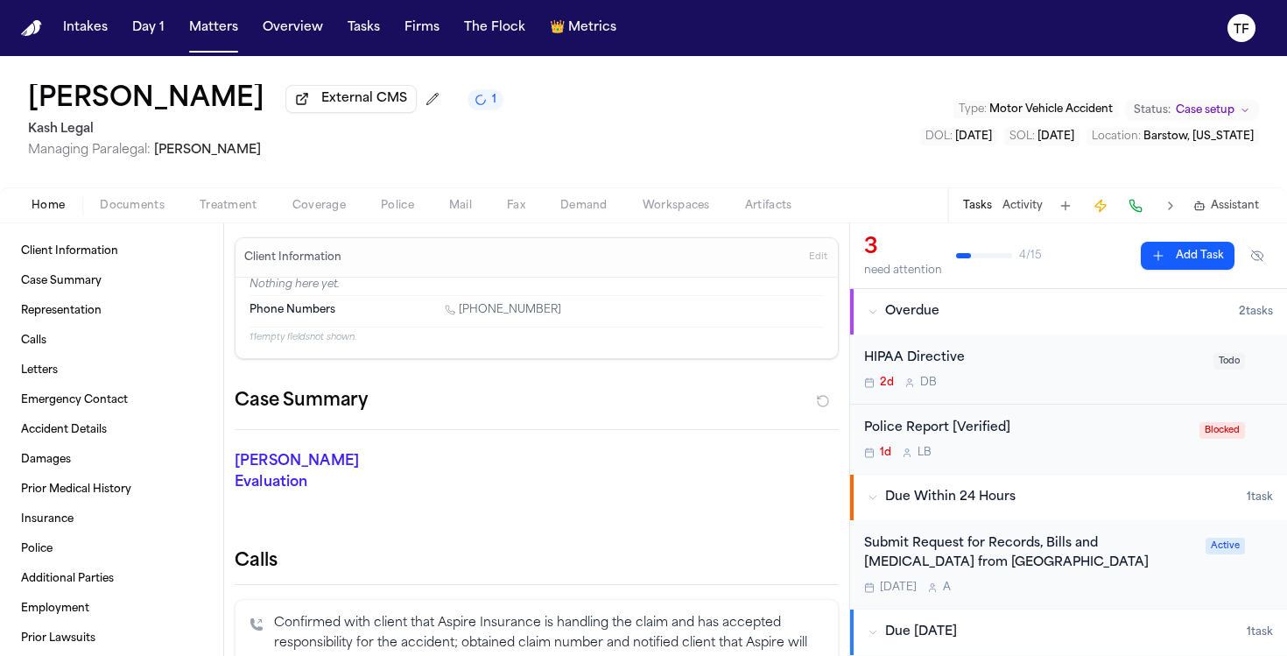
click at [351, 212] on button "Coverage" at bounding box center [319, 205] width 88 height 21
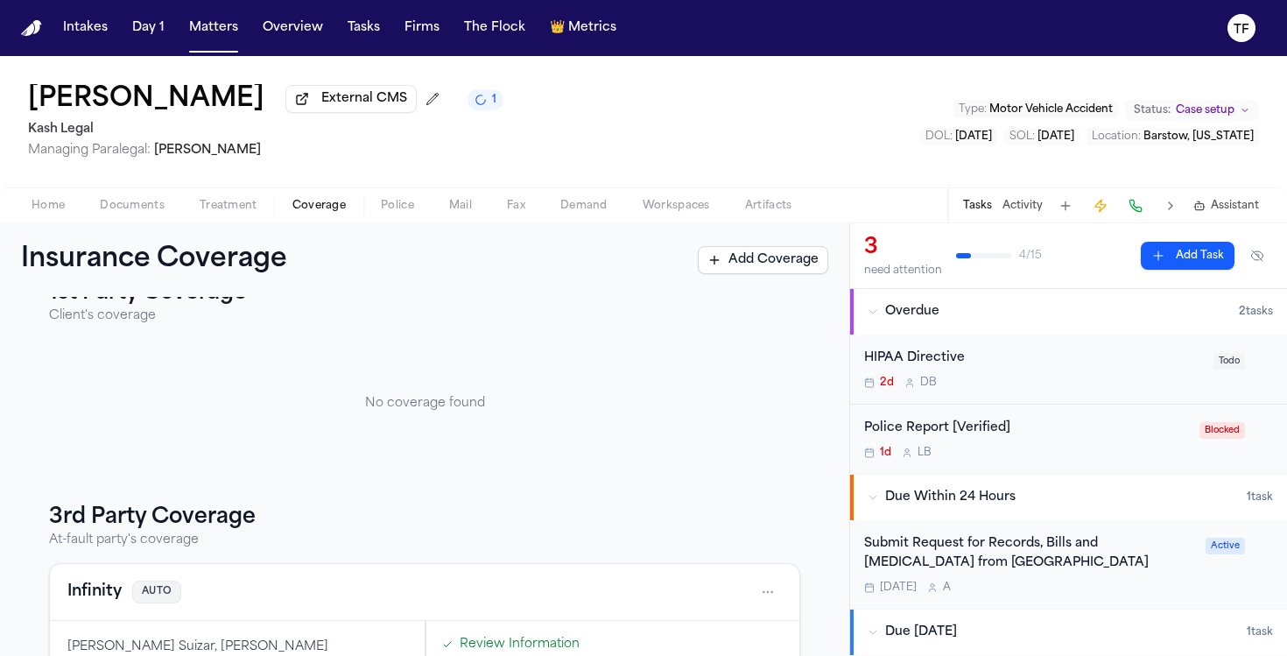
scroll to position [25, 0]
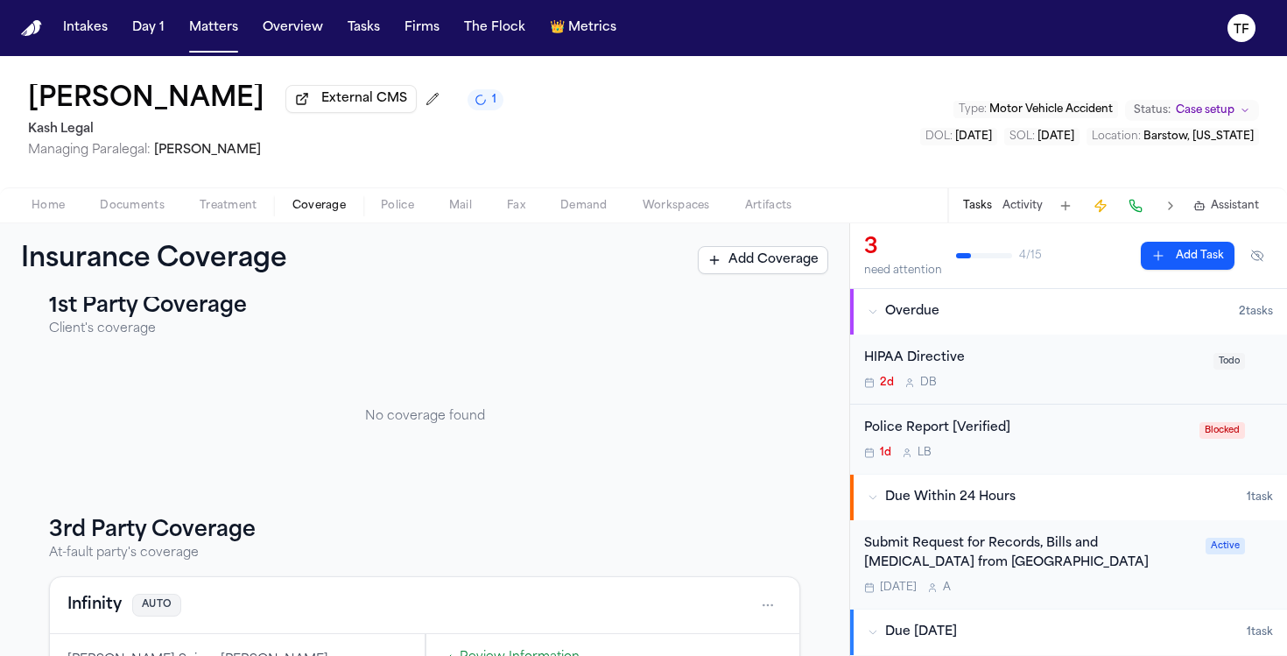
click at [492, 109] on div "[PERSON_NAME] External CMS 1" at bounding box center [265, 100] width 475 height 32
click at [474, 102] on icon "1 active task" at bounding box center [480, 100] width 15 height 15
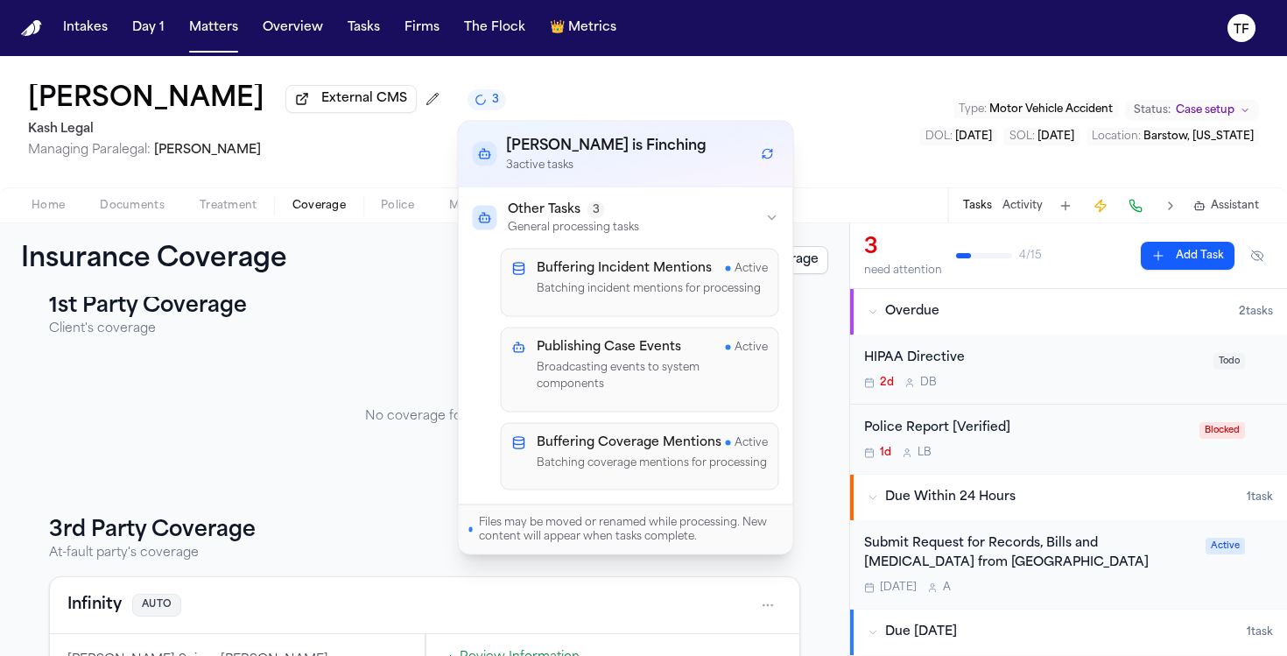
click at [382, 424] on p "No coverage found" at bounding box center [424, 417] width 751 height 18
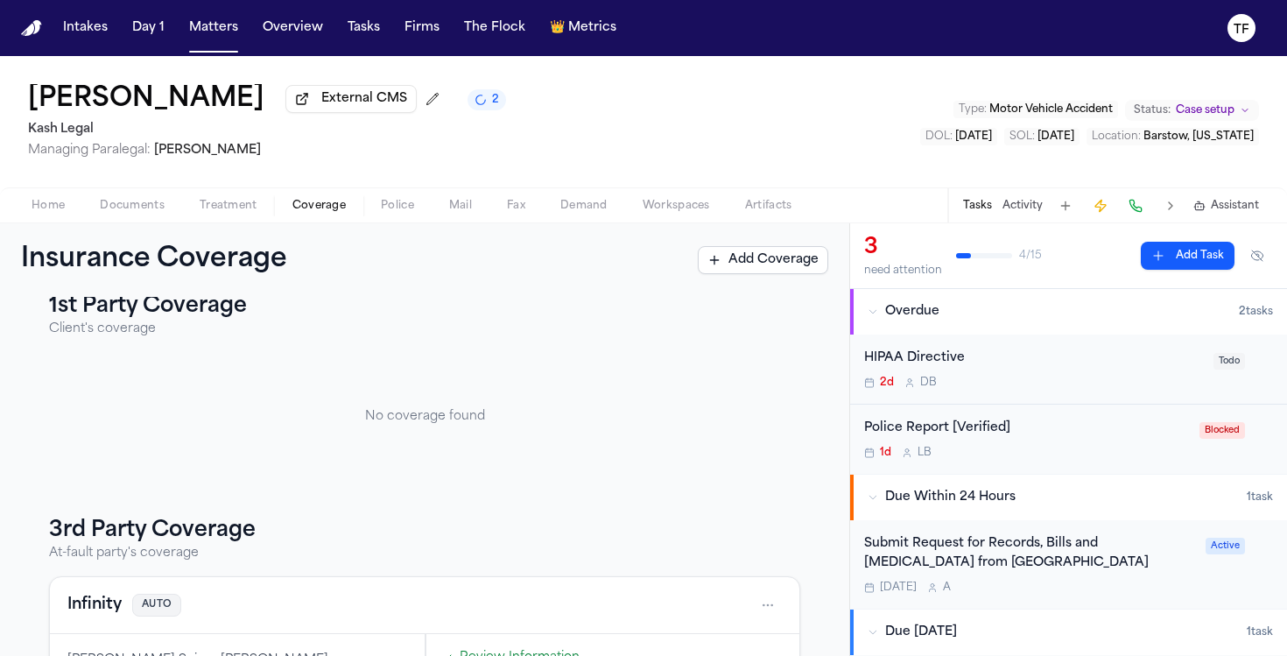
click at [27, 220] on div "Home Documents Treatment Coverage Police Mail Fax Demand Workspaces Artifacts T…" at bounding box center [643, 204] width 1287 height 35
click at [32, 213] on span "Home" at bounding box center [48, 206] width 33 height 14
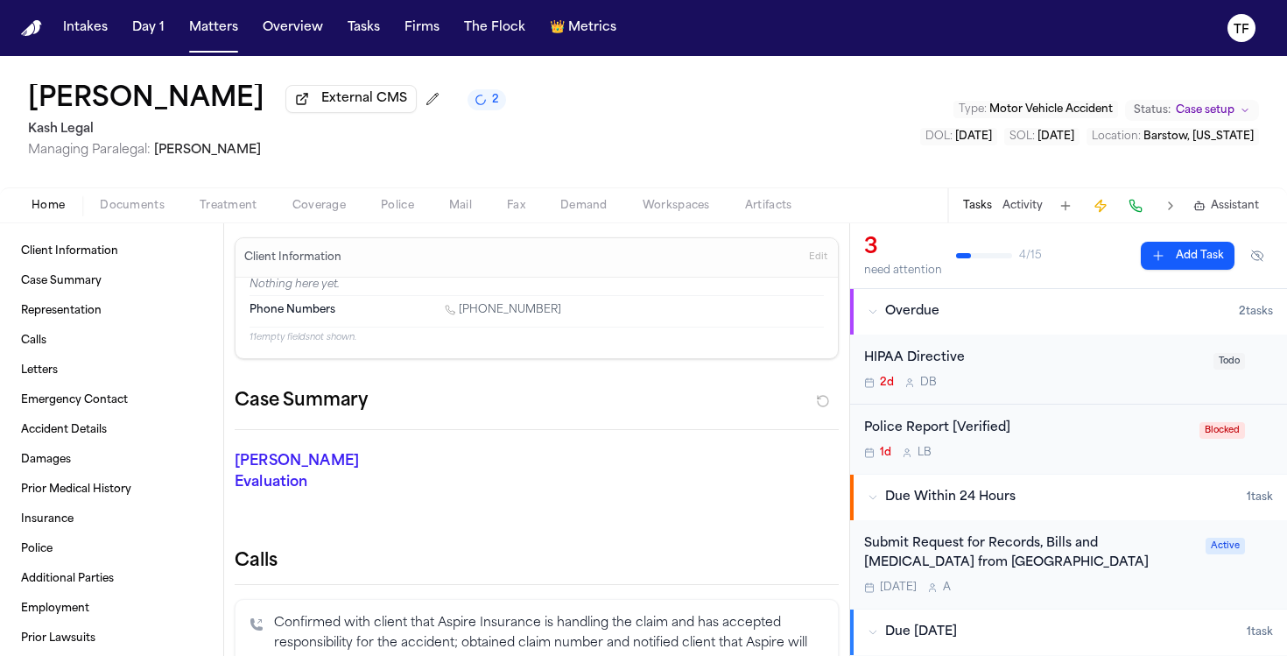
click at [276, 207] on button "Coverage" at bounding box center [319, 205] width 88 height 21
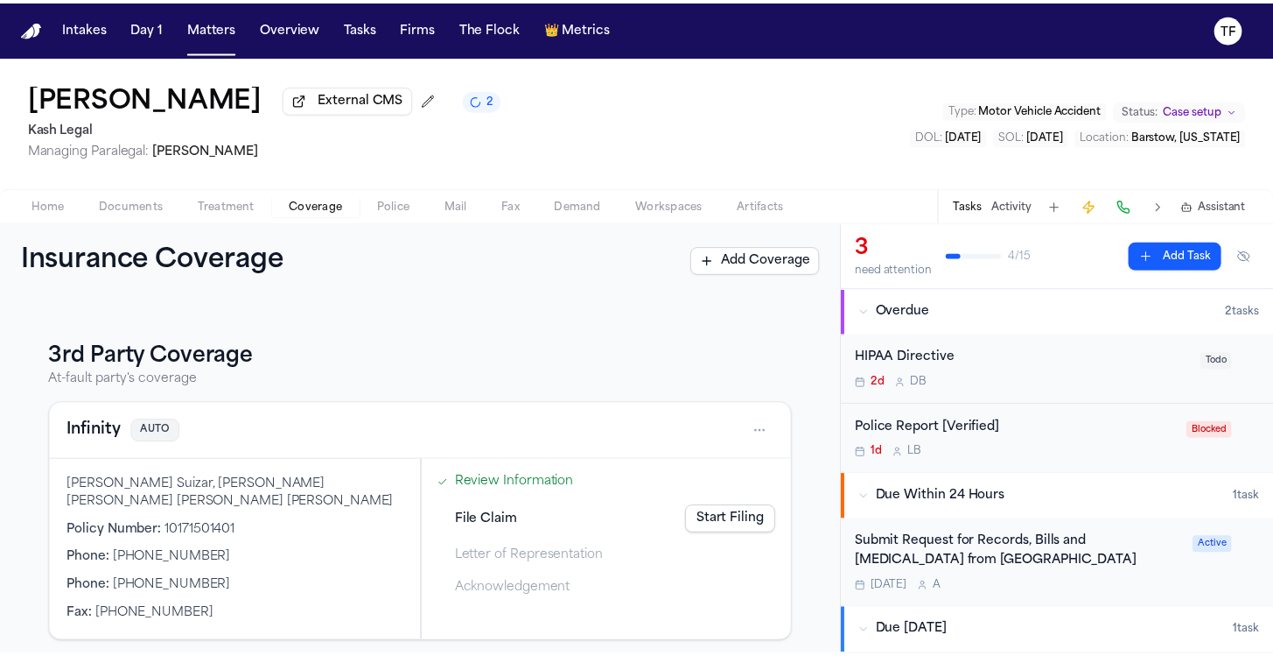
scroll to position [211, 0]
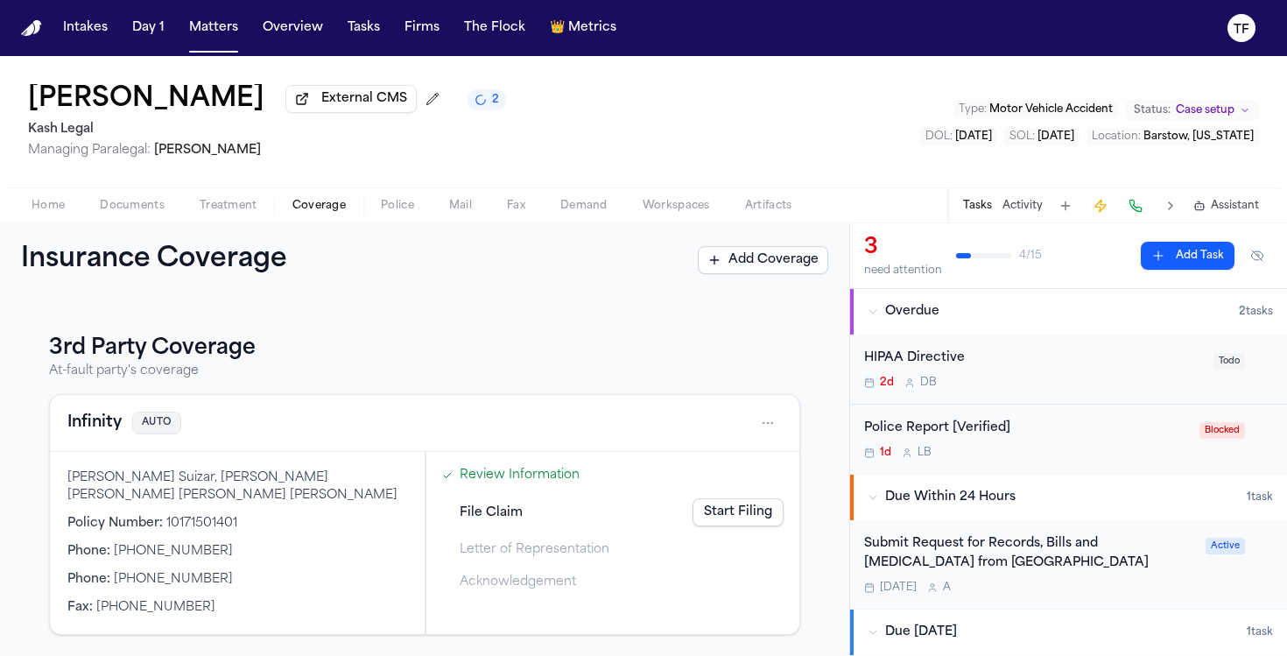
click at [780, 253] on button "Add Coverage" at bounding box center [763, 260] width 130 height 28
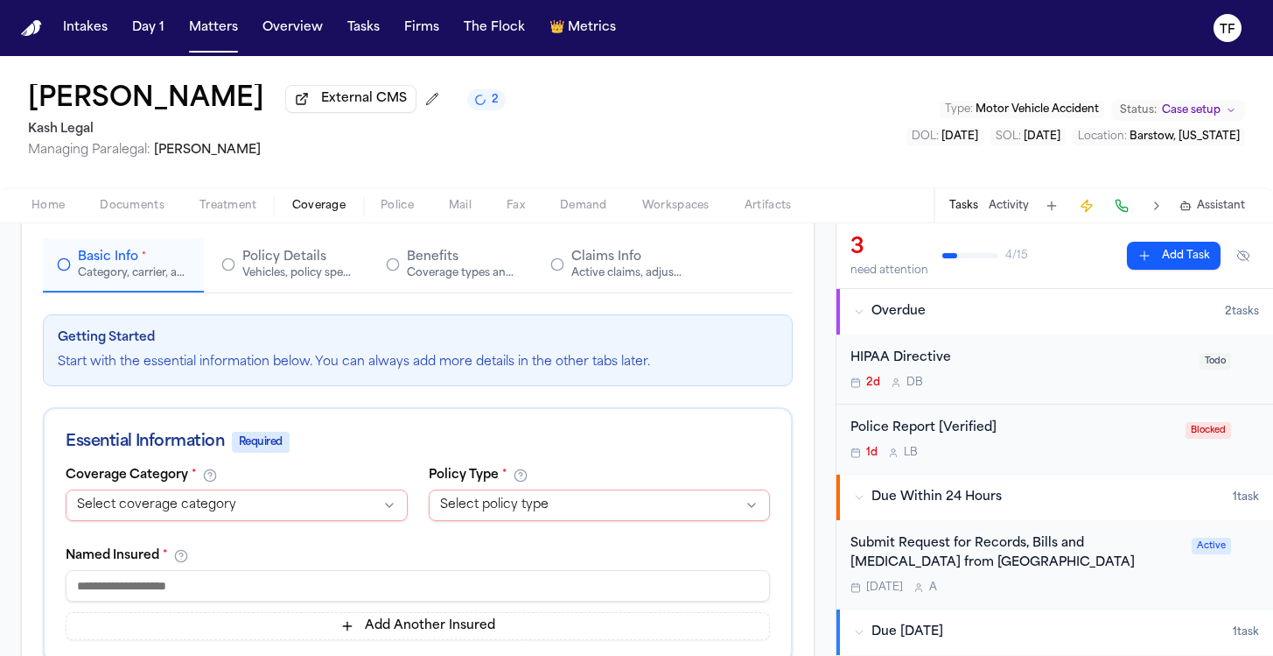
scroll to position [296, 0]
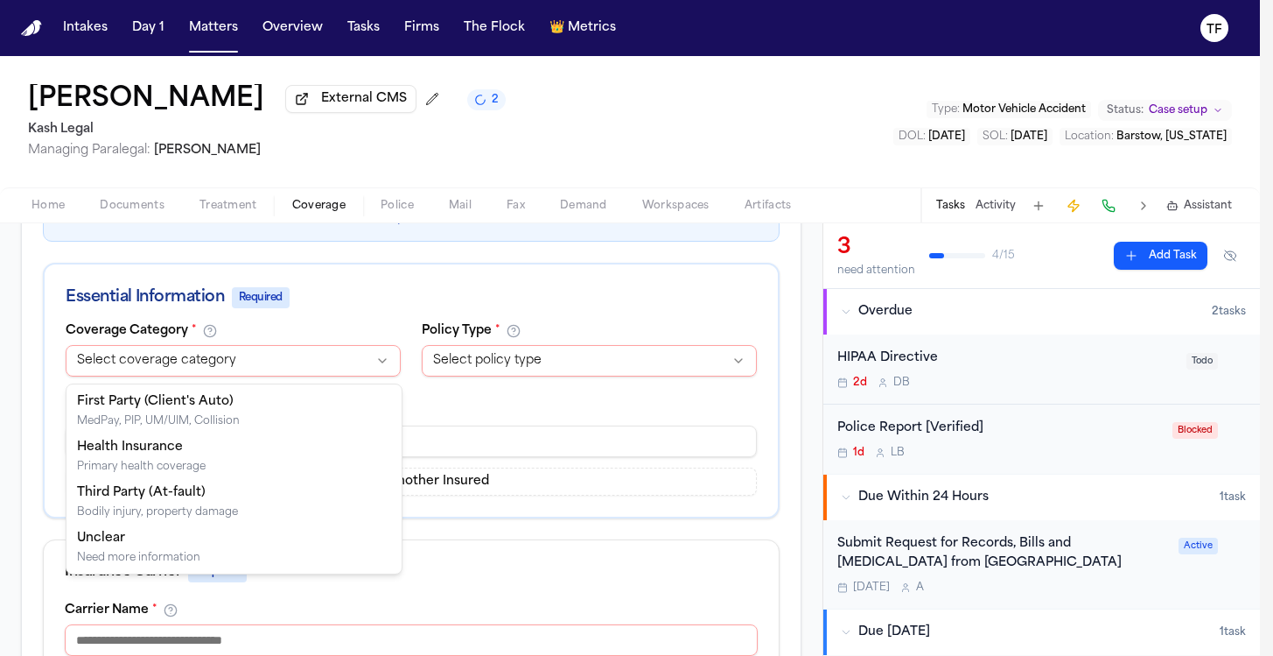
click at [258, 364] on html "Intakes Day 1 Matters Overview Tasks Firms The Flock 👑 Metrics TF [PERSON_NAME]…" at bounding box center [636, 328] width 1273 height 656
select select "**********"
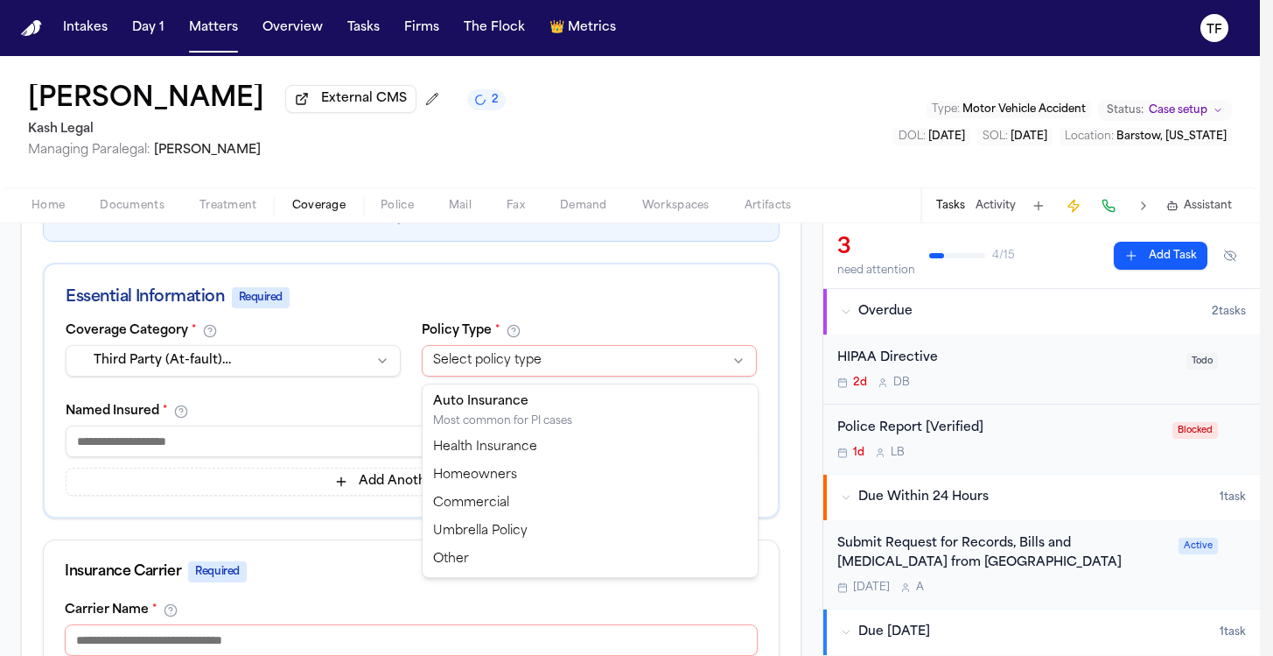
click at [510, 369] on html "Intakes Day 1 Matters Overview Tasks Firms The Flock 👑 Metrics TF [PERSON_NAME]…" at bounding box center [636, 328] width 1273 height 656
select select "****"
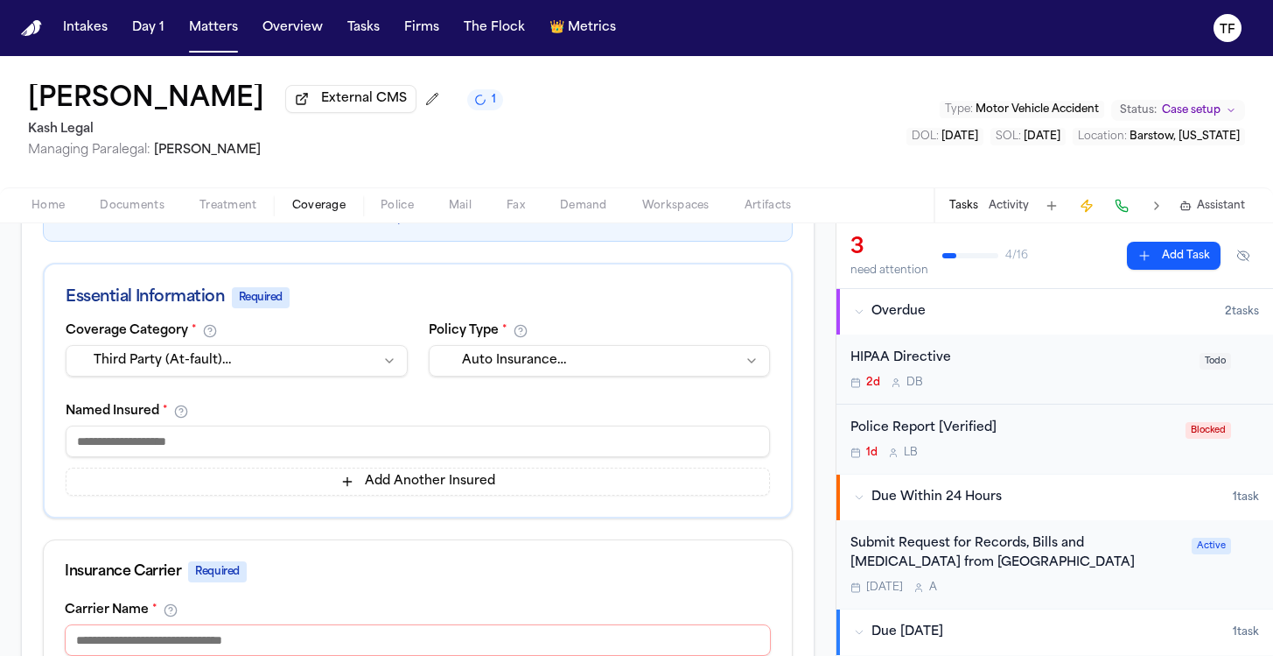
click at [351, 445] on input at bounding box center [418, 441] width 705 height 32
click at [286, 440] on input at bounding box center [418, 441] width 705 height 32
paste input "**********"
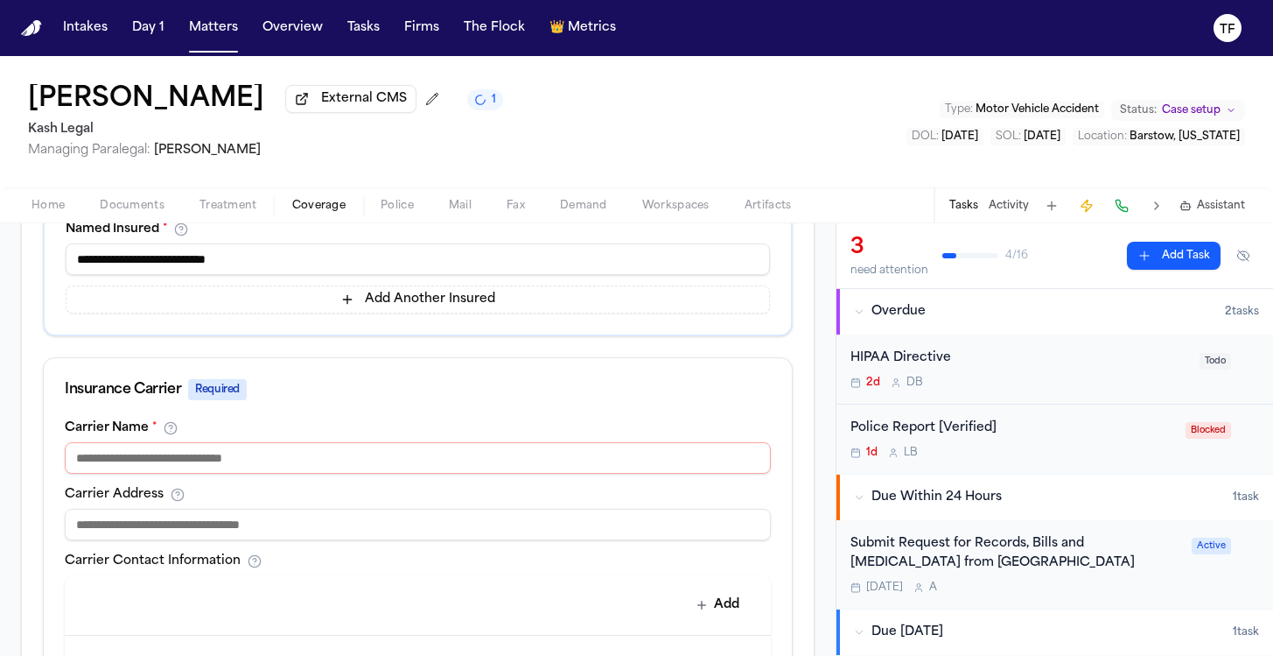
scroll to position [659, 0]
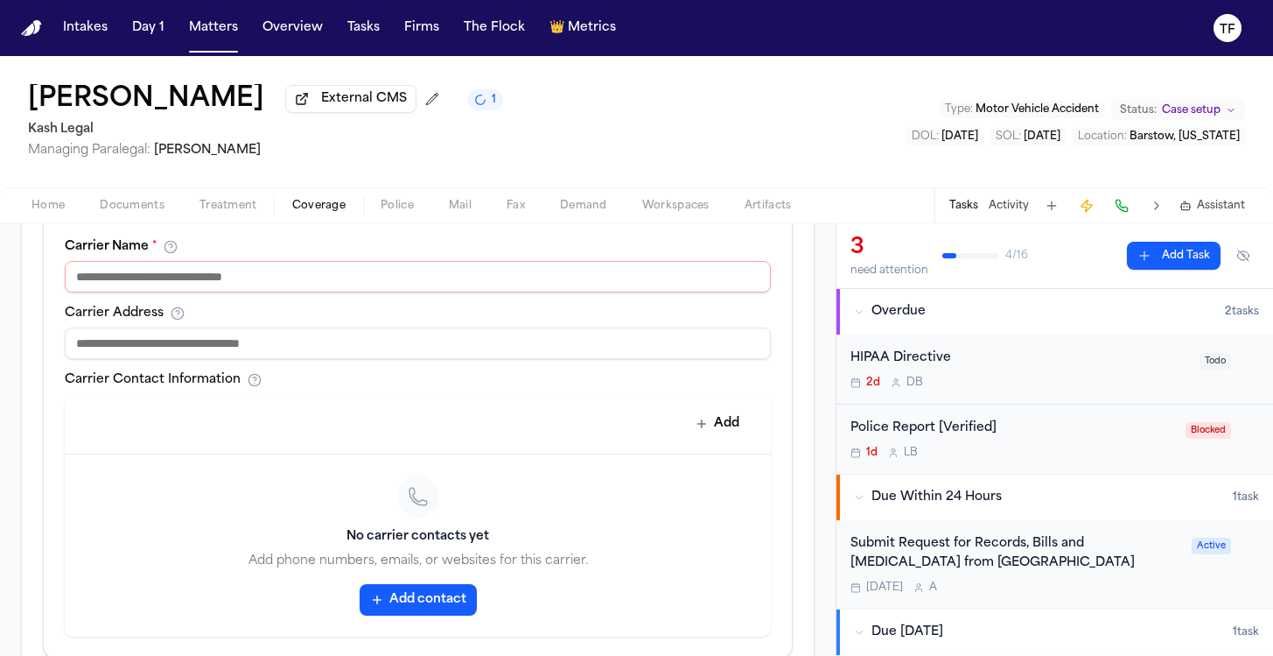
type input "**********"
click at [289, 299] on div "Carrier Name * Carrier Address Carrier Contact Information Add No carrier conta…" at bounding box center [418, 448] width 748 height 417
click at [288, 292] on input at bounding box center [418, 277] width 706 height 32
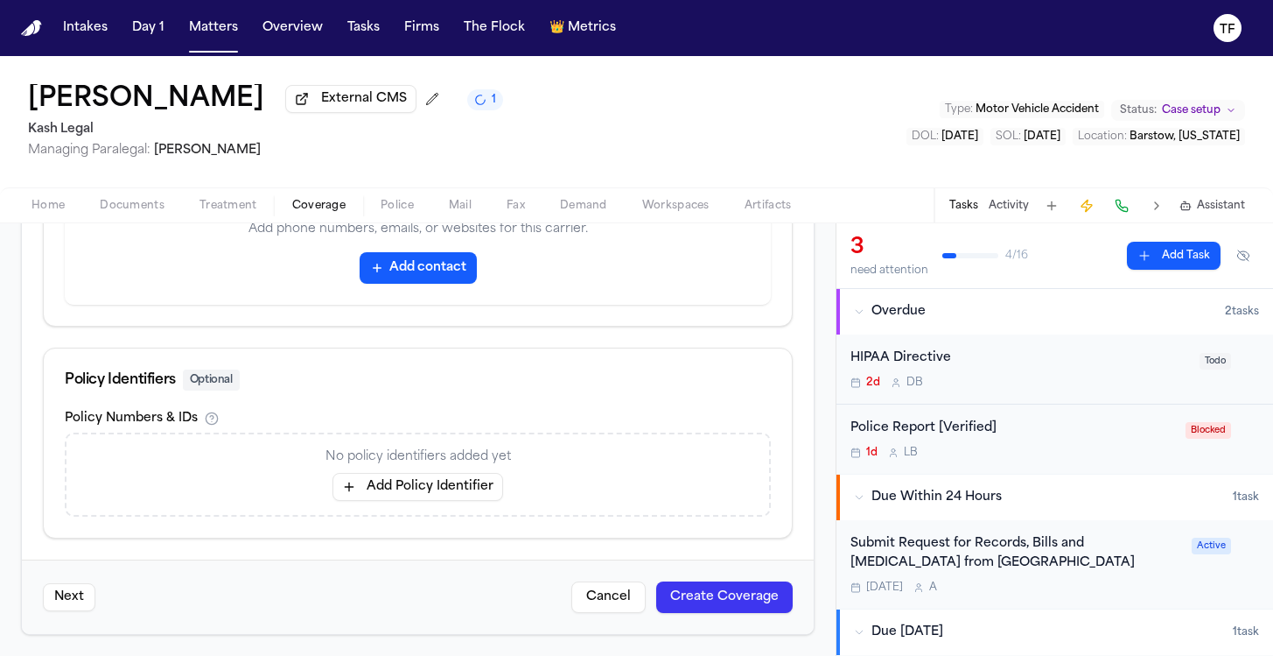
type input "******"
click at [394, 493] on button "Add Policy Identifier" at bounding box center [418, 487] width 171 height 28
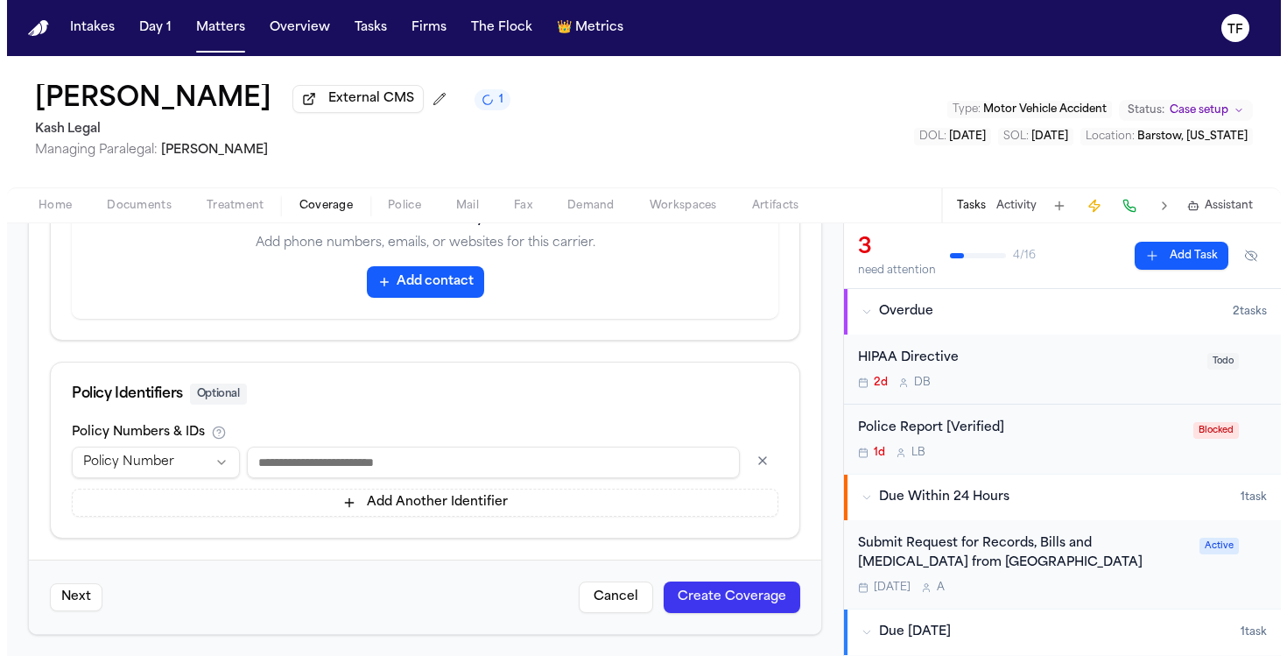
scroll to position [980, 0]
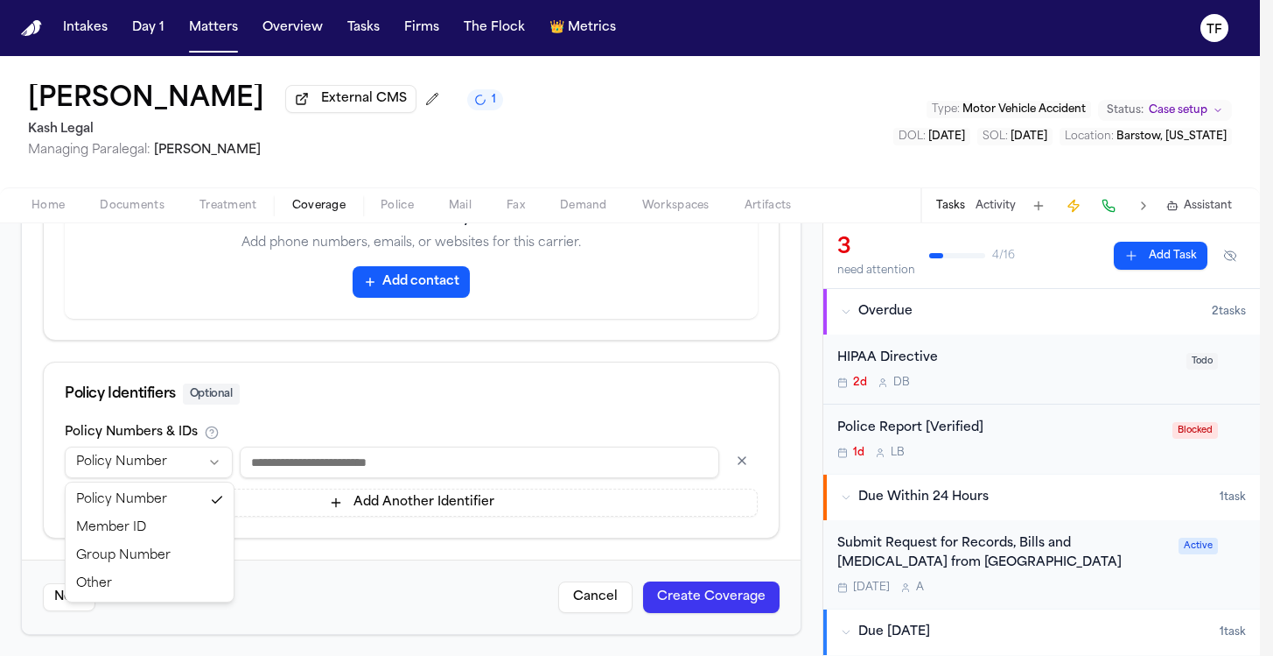
click at [209, 466] on html "Intakes Day 1 Matters Overview Tasks Firms The Flock 👑 Metrics TF [PERSON_NAME]…" at bounding box center [636, 328] width 1273 height 656
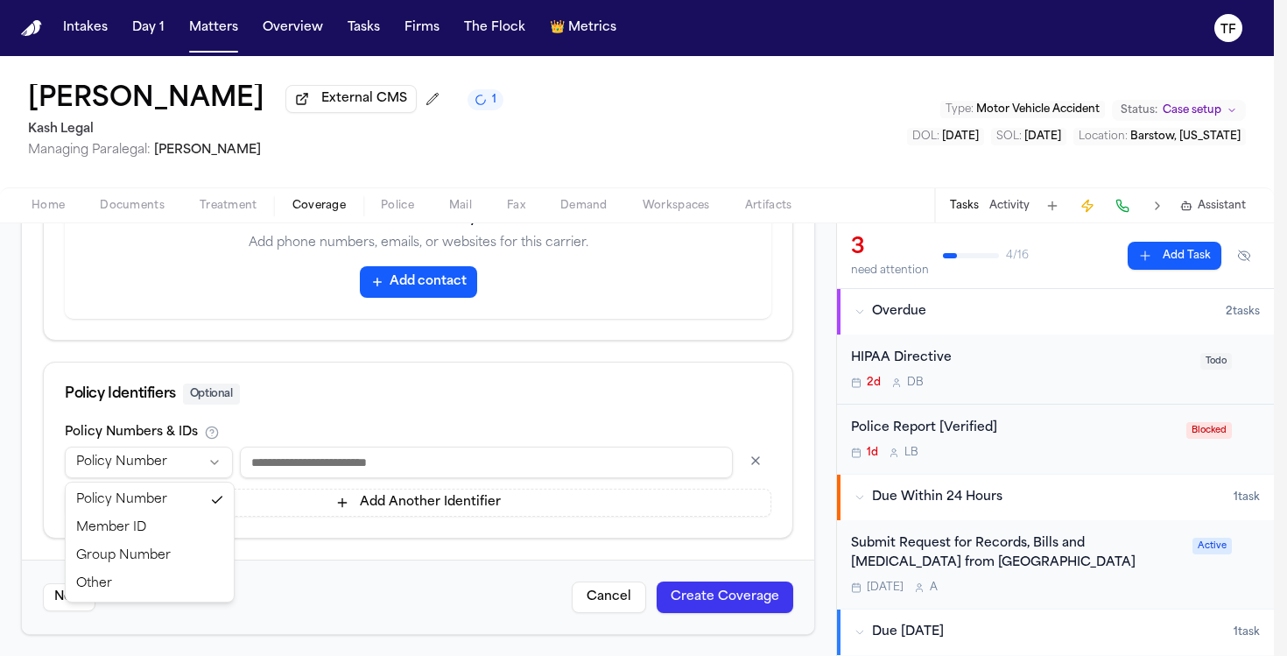
select select "*****"
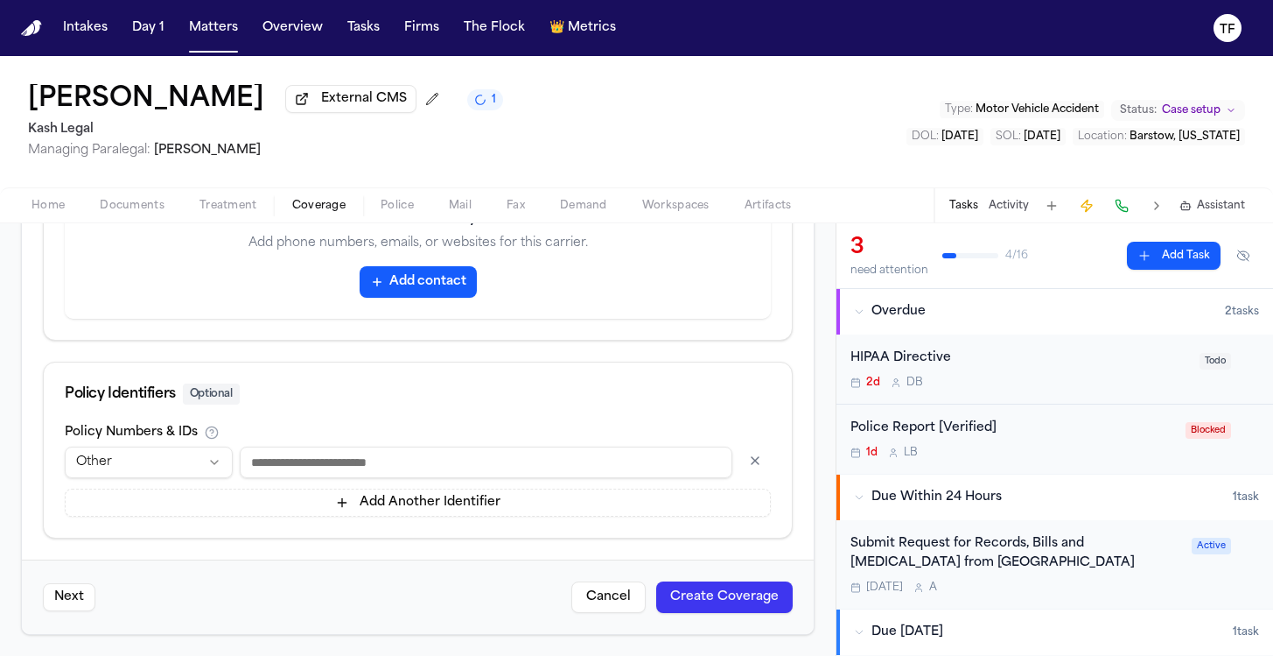
click at [354, 453] on input at bounding box center [486, 462] width 493 height 32
paste input "**********"
type input "**********"
click at [744, 598] on button "Create Coverage" at bounding box center [724, 597] width 137 height 32
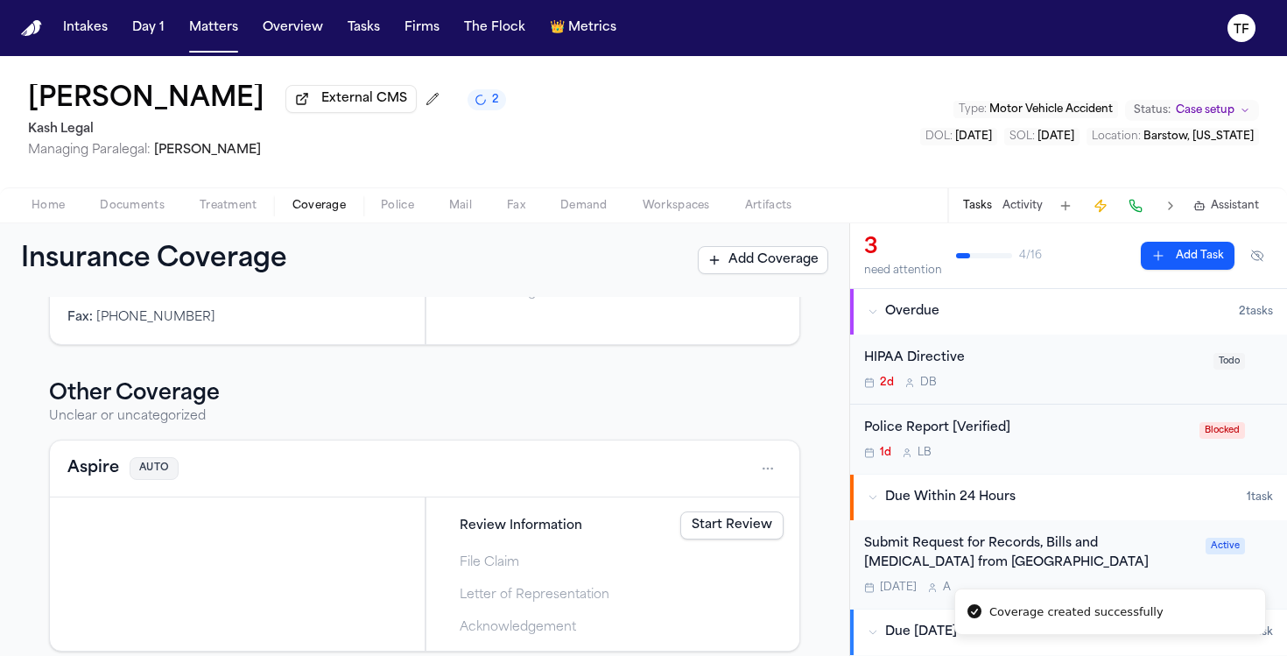
scroll to position [743, 0]
